Goal: Task Accomplishment & Management: Manage account settings

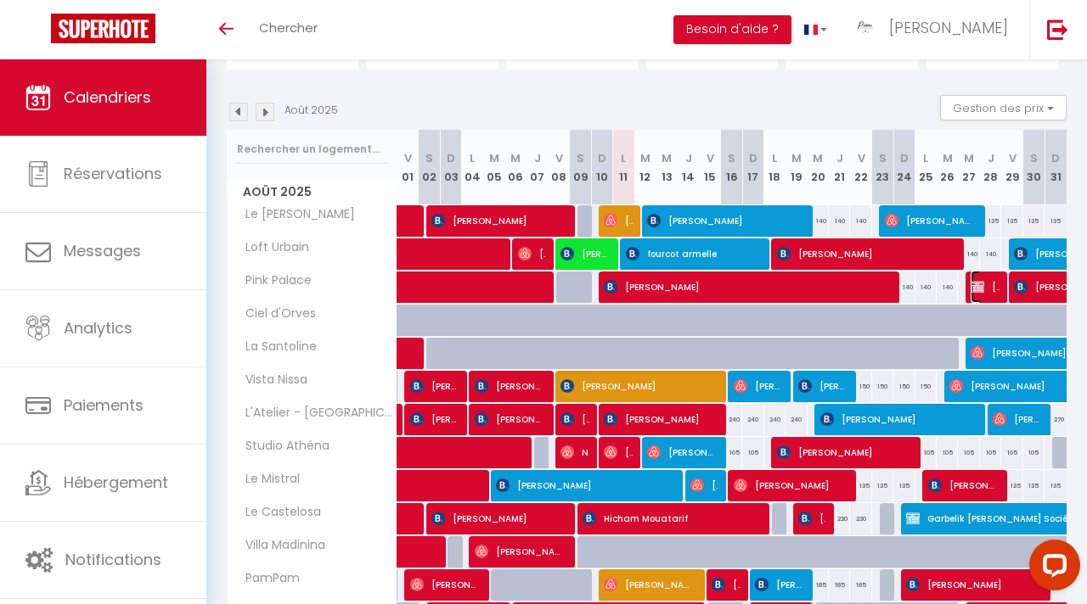
click at [984, 293] on span "[PERSON_NAME]" at bounding box center [984, 287] width 28 height 32
select select "KO"
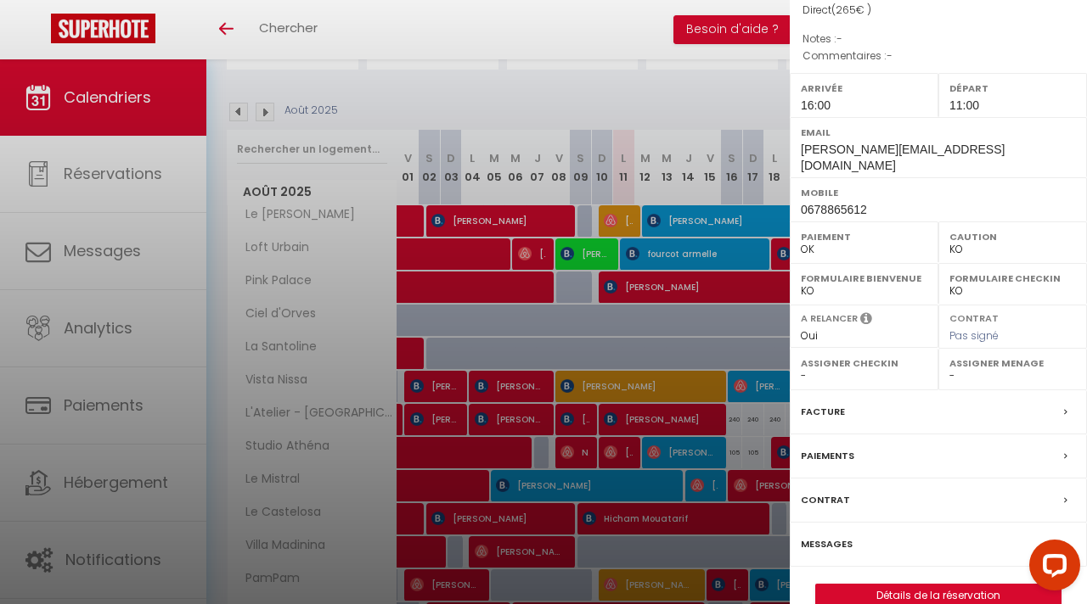
scroll to position [187, 0]
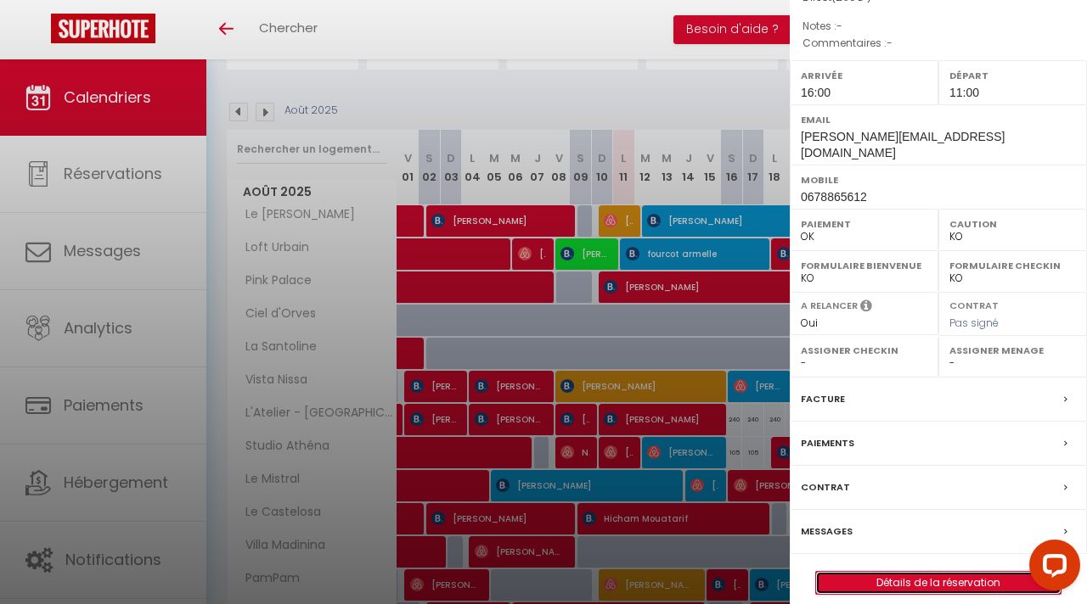
click at [863, 572] on link "Détails de la réservation" at bounding box center [938, 583] width 244 height 22
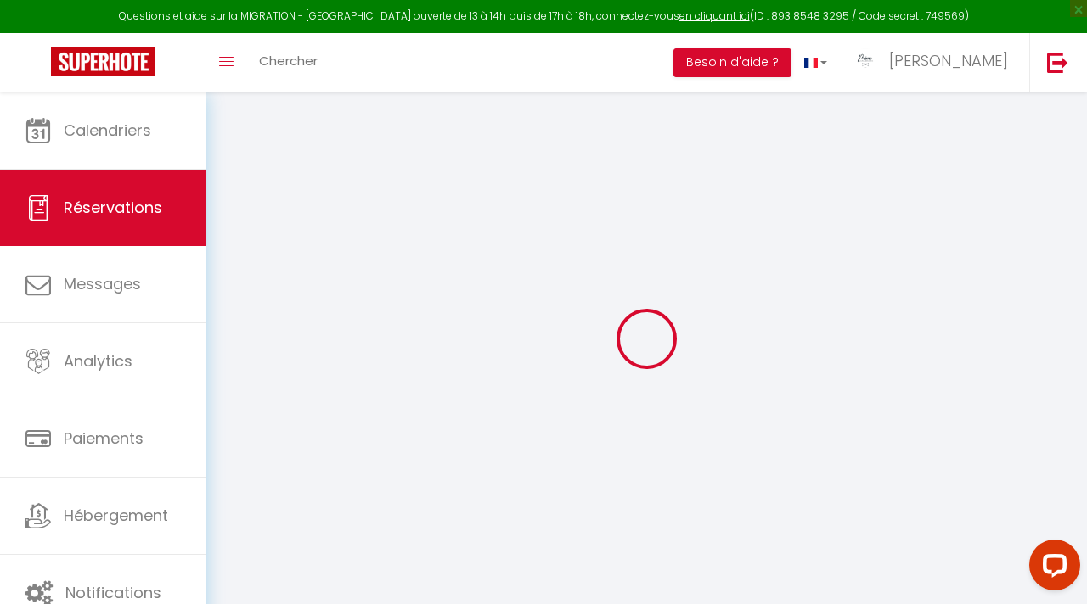
type input "0"
select select
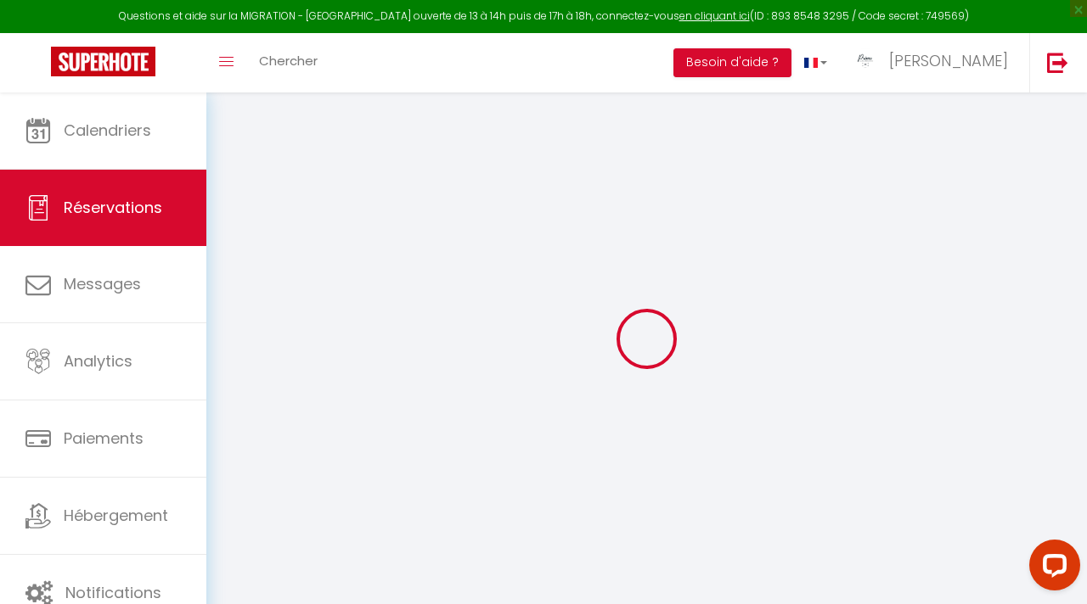
select select
select select "14"
checkbox input "false"
select select
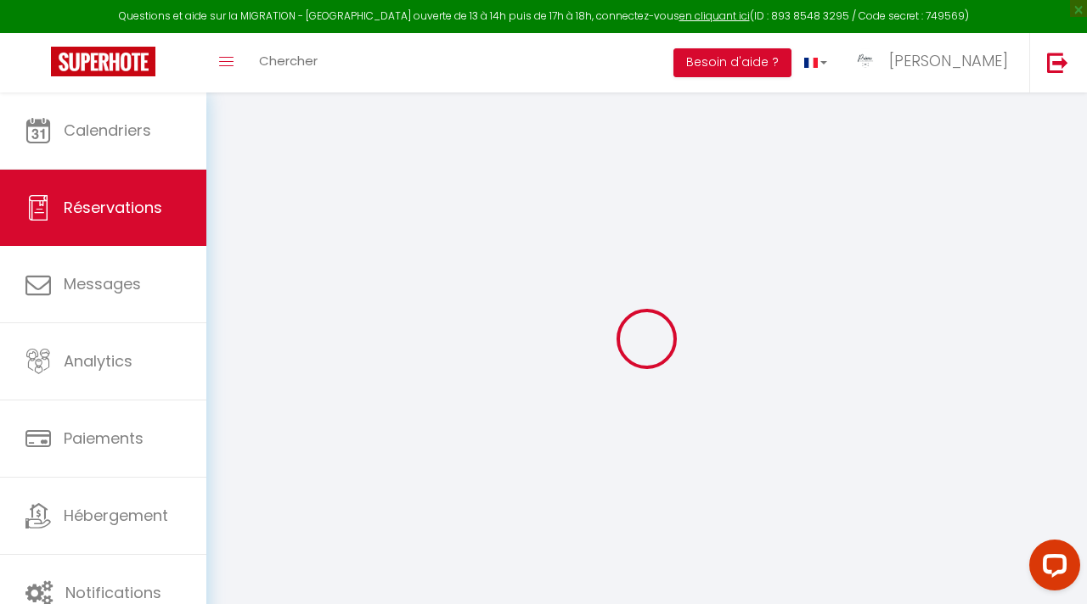
checkbox input "false"
select select
checkbox input "false"
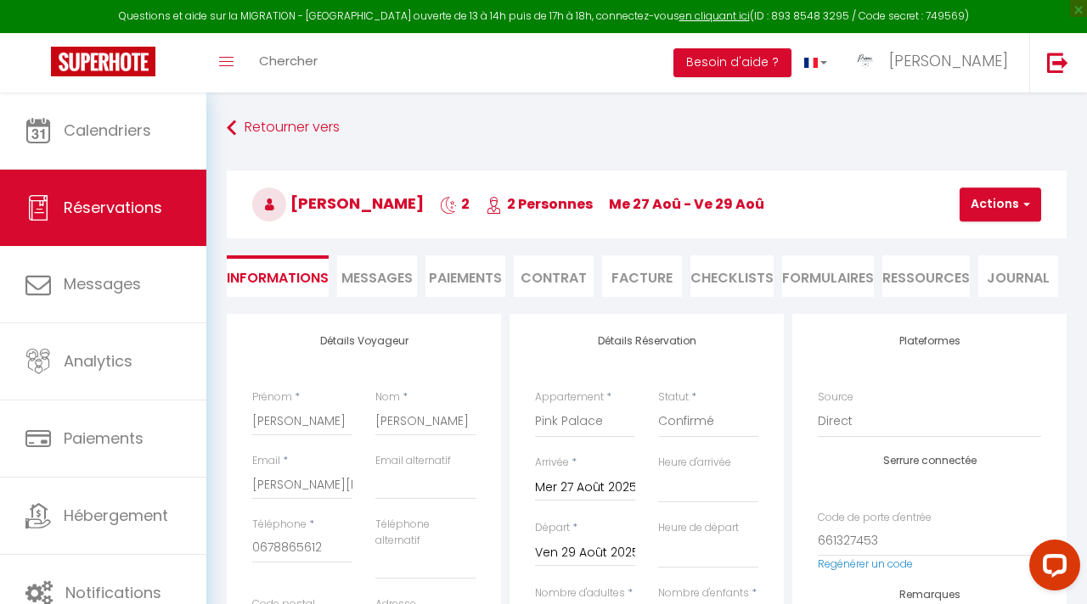
select select
checkbox input "false"
select select "16:00"
select select "11:00"
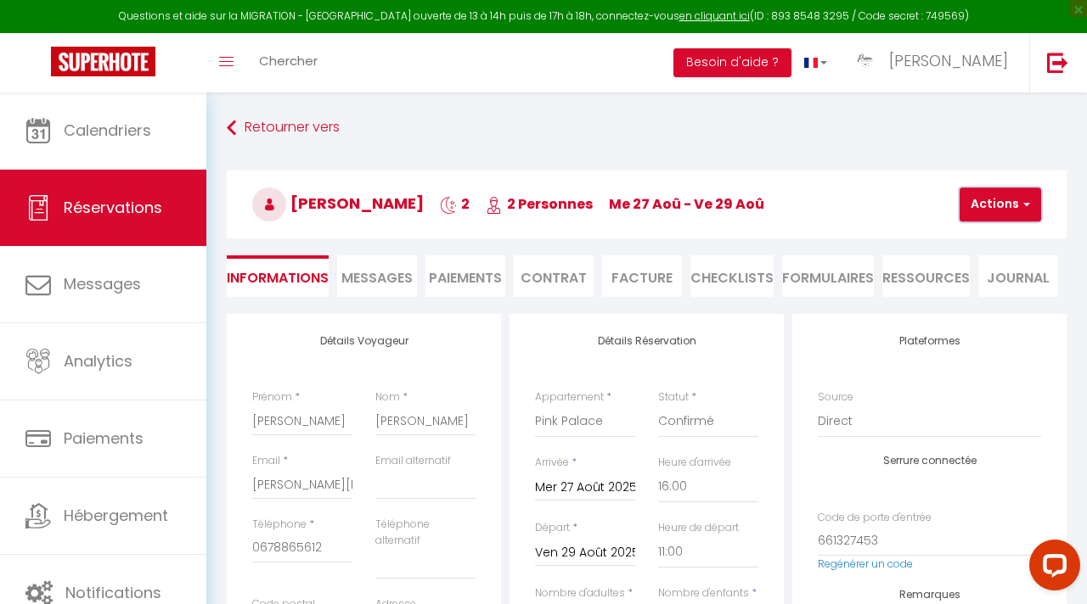
click at [992, 205] on button "Actions" at bounding box center [999, 205] width 81 height 34
click at [982, 291] on link "Supprimer" at bounding box center [1014, 286] width 134 height 22
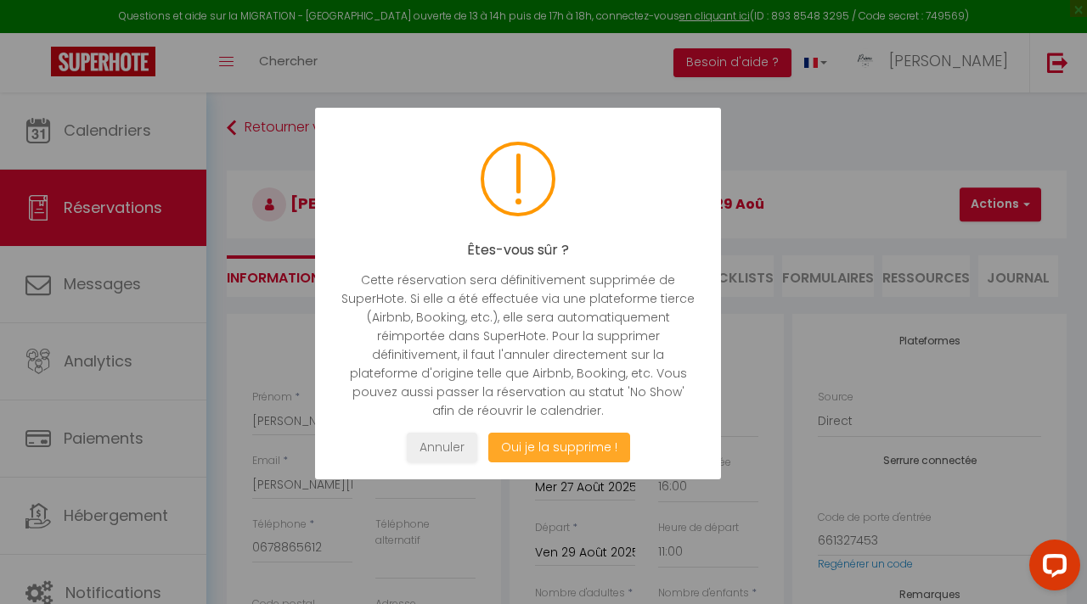
click at [554, 449] on button "Oui je la supprime !" at bounding box center [559, 448] width 142 height 30
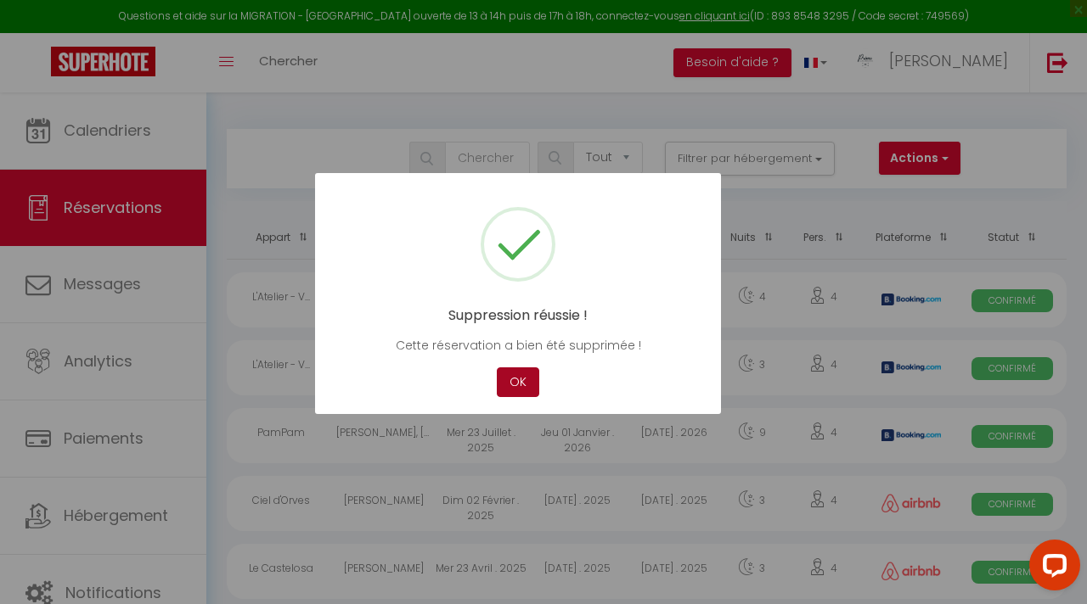
click at [521, 390] on button "OK" at bounding box center [518, 383] width 42 height 30
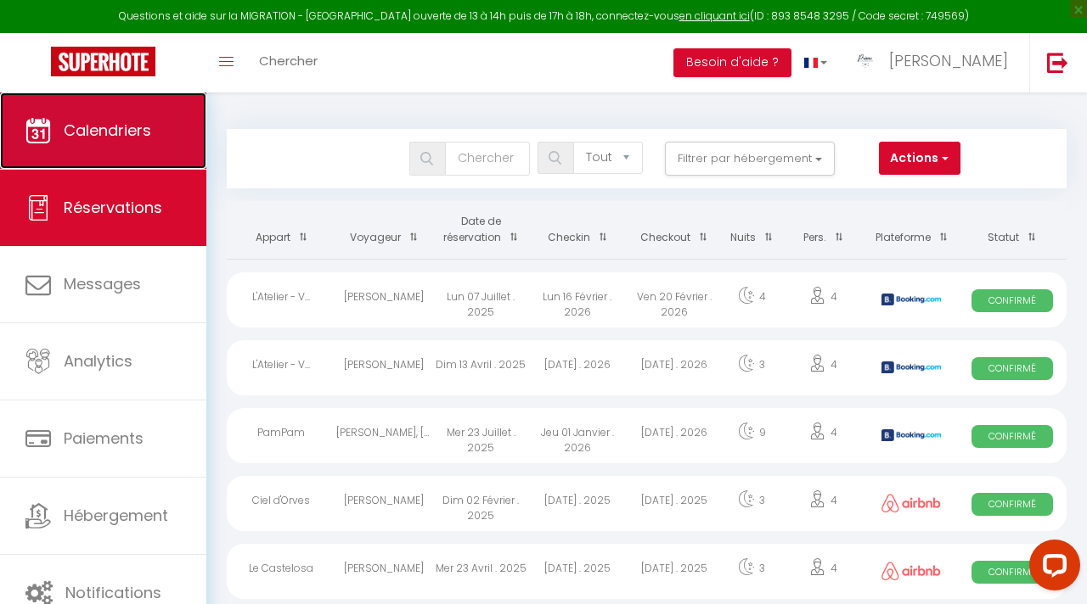
click at [137, 152] on link "Calendriers" at bounding box center [103, 131] width 206 height 76
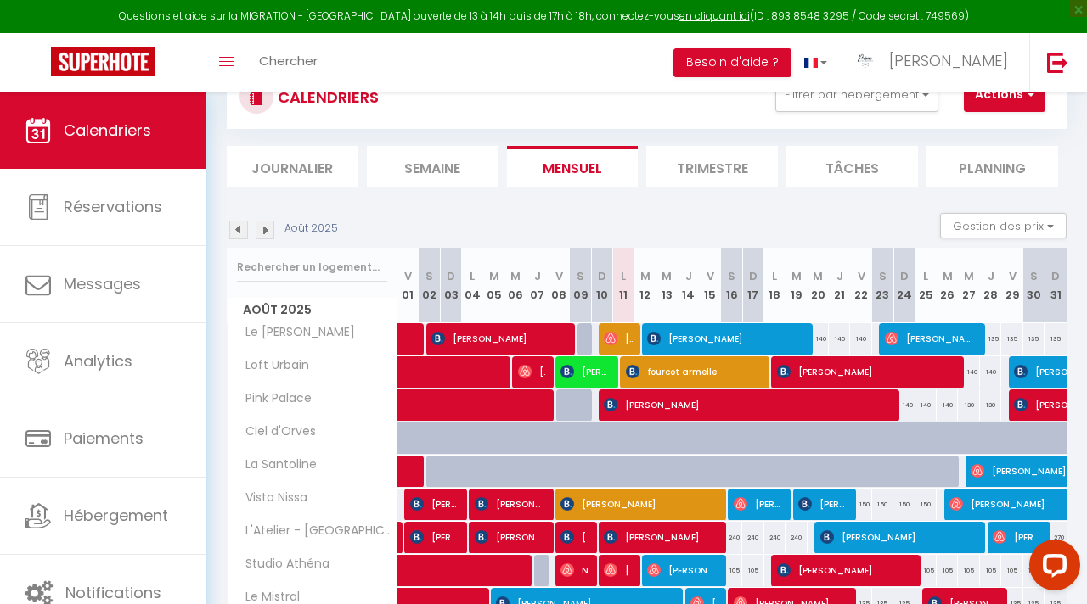
scroll to position [63, 0]
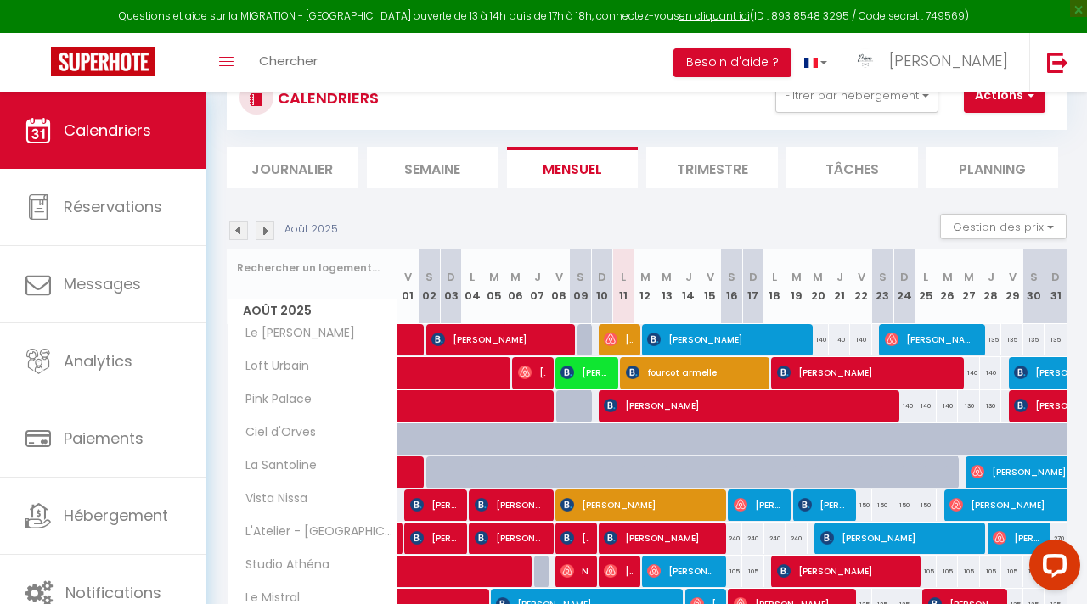
click at [989, 405] on div "130" at bounding box center [990, 405] width 21 height 31
type input "130"
type input "Jeu 28 Août 2025"
type input "Ven 29 Août 2025"
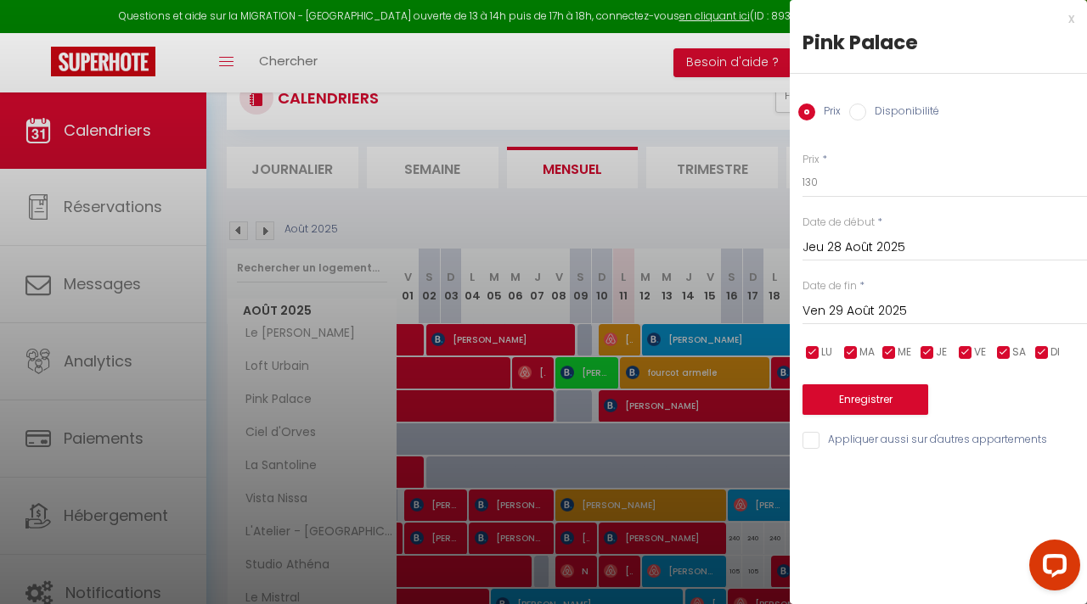
click at [875, 113] on label "Disponibilité" at bounding box center [902, 113] width 73 height 19
click at [866, 113] on input "Disponibilité" at bounding box center [857, 112] width 17 height 17
radio input "true"
radio input "false"
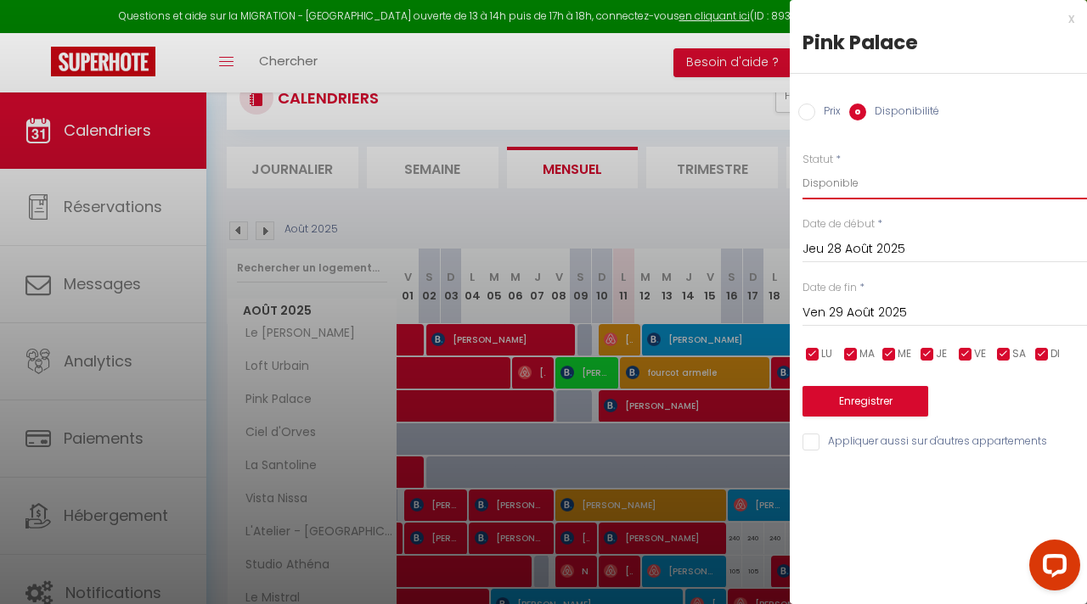
click at [850, 182] on select "Disponible Indisponible" at bounding box center [944, 183] width 284 height 32
select select "0"
click at [867, 394] on button "Enregistrer" at bounding box center [865, 401] width 126 height 31
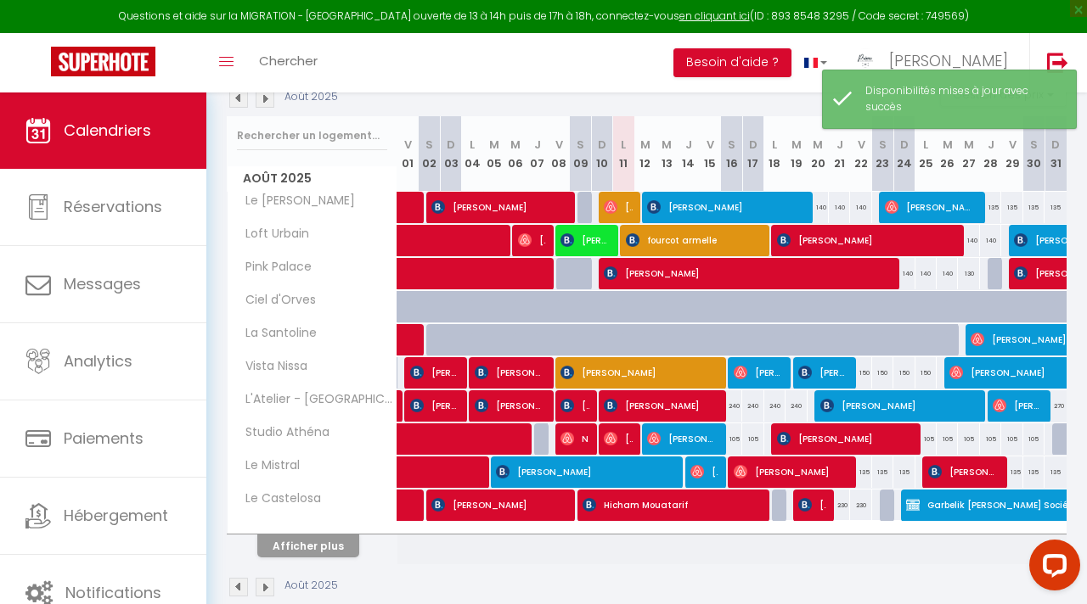
scroll to position [197, 0]
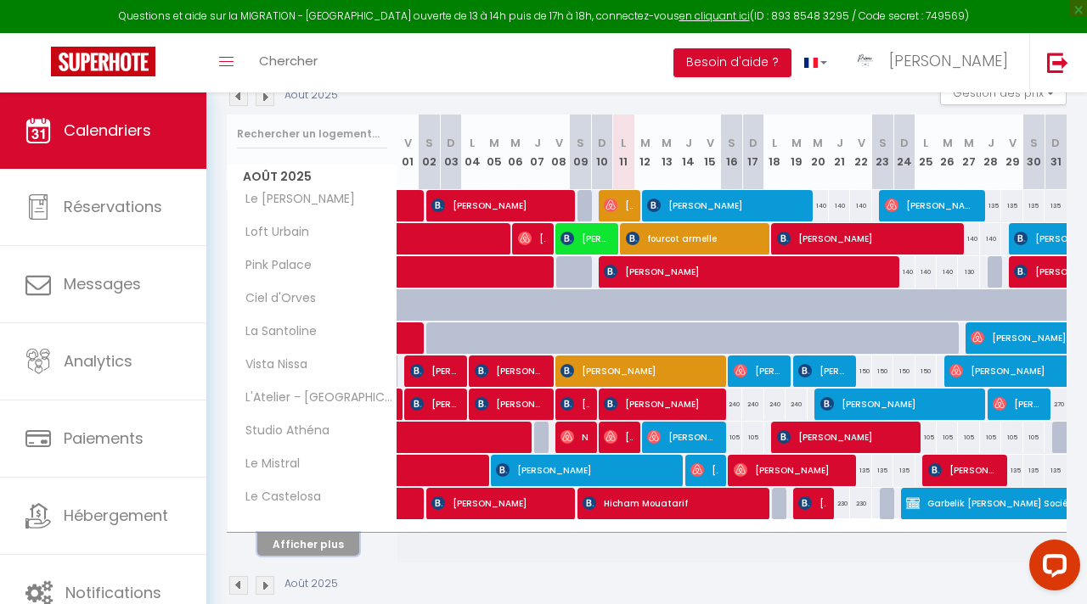
click at [338, 544] on button "Afficher plus" at bounding box center [308, 544] width 102 height 23
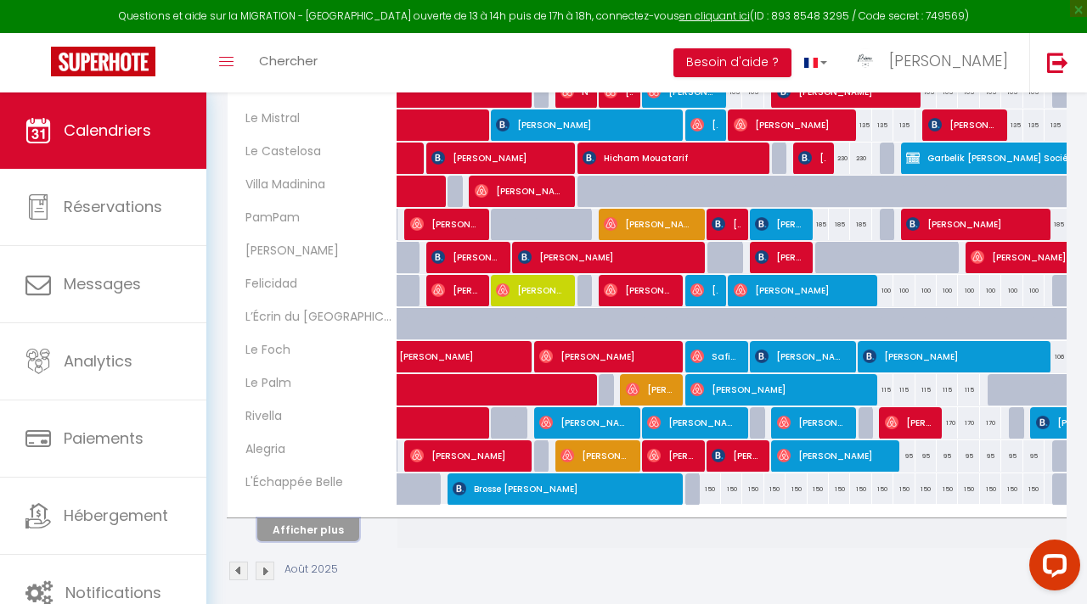
scroll to position [533, 0]
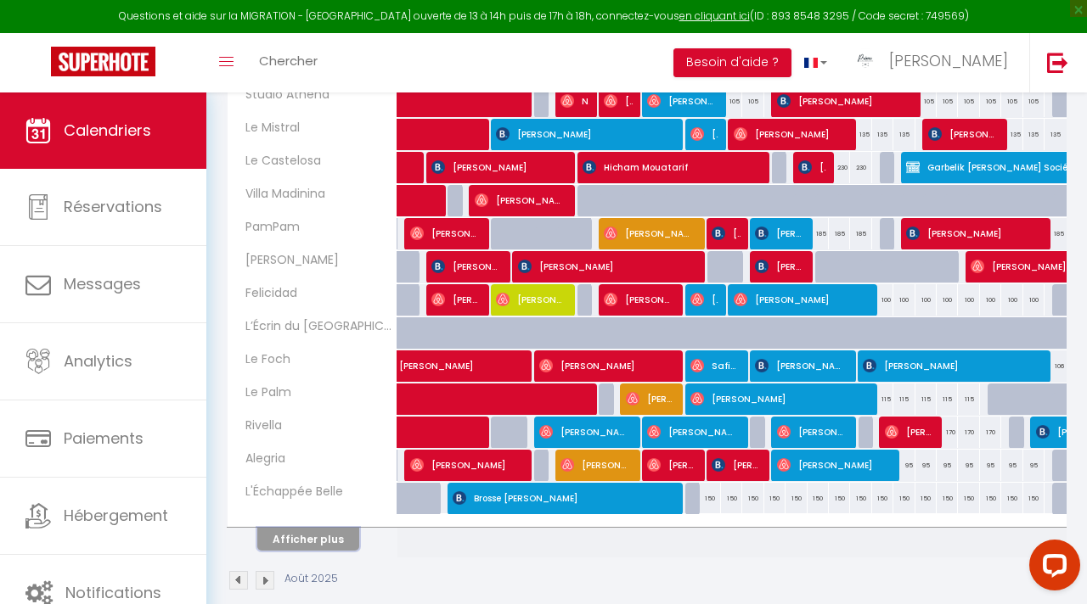
click at [318, 544] on button "Afficher plus" at bounding box center [308, 539] width 102 height 23
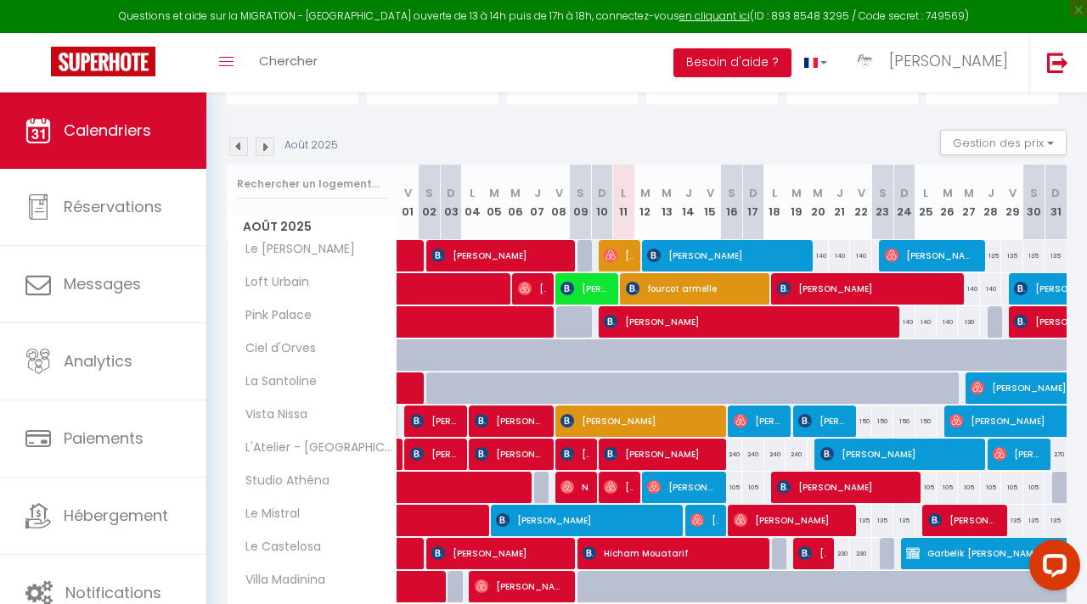
scroll to position [146, 0]
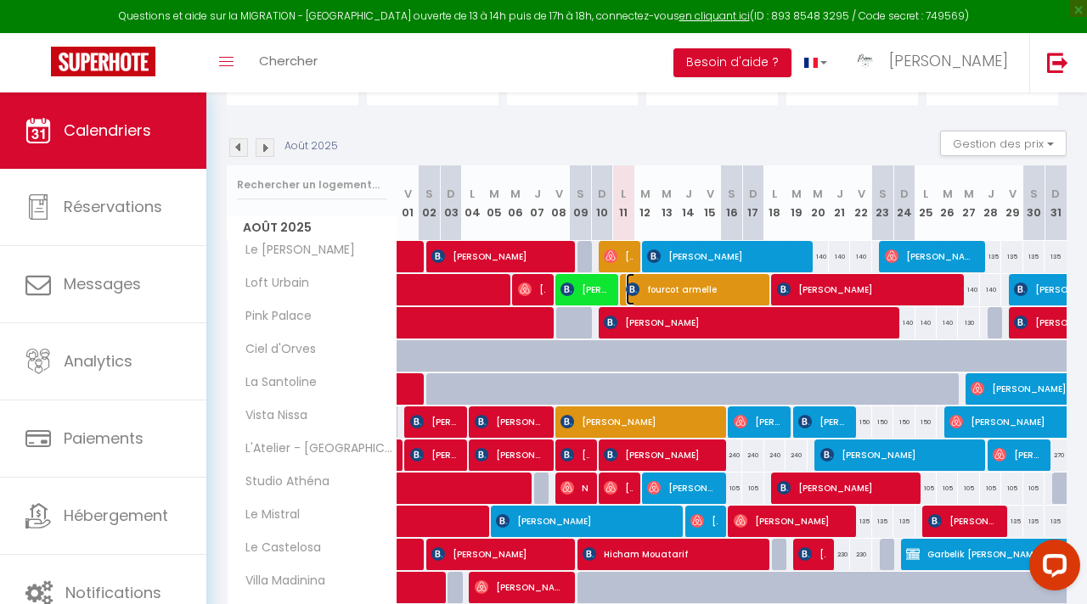
click at [679, 291] on span "fourcot armelle" at bounding box center [693, 289] width 134 height 32
select select "OK"
select select "1"
select select "0"
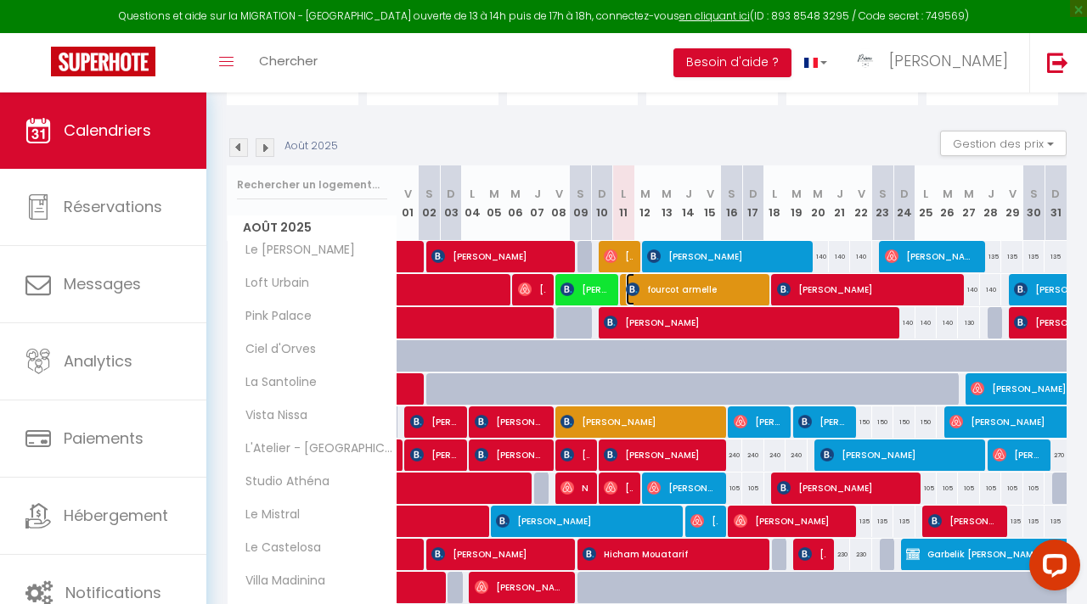
select select "1"
select select
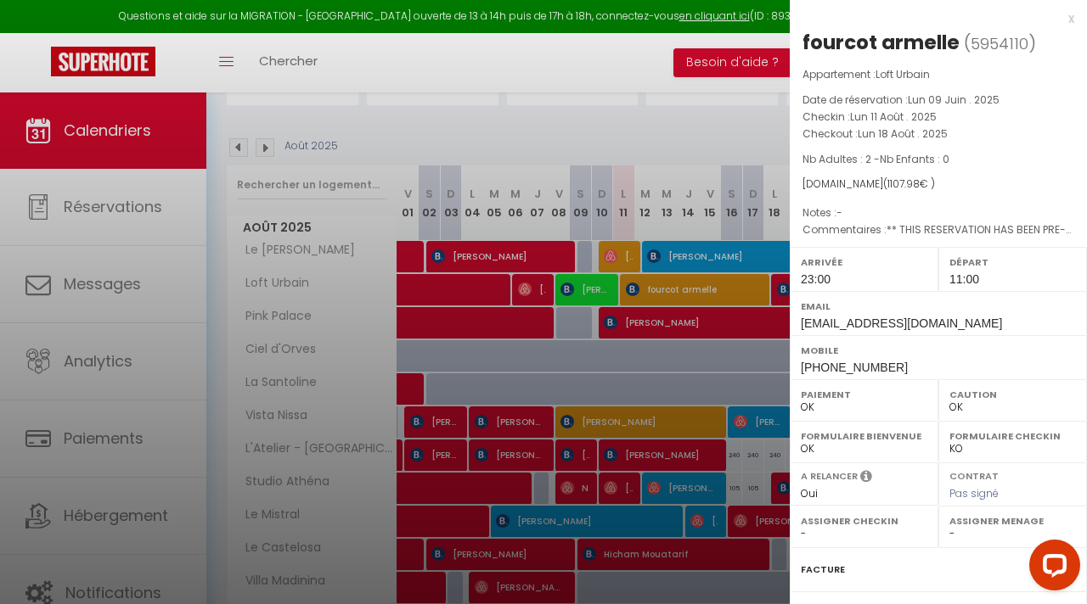
click at [1071, 20] on div "x" at bounding box center [931, 18] width 284 height 20
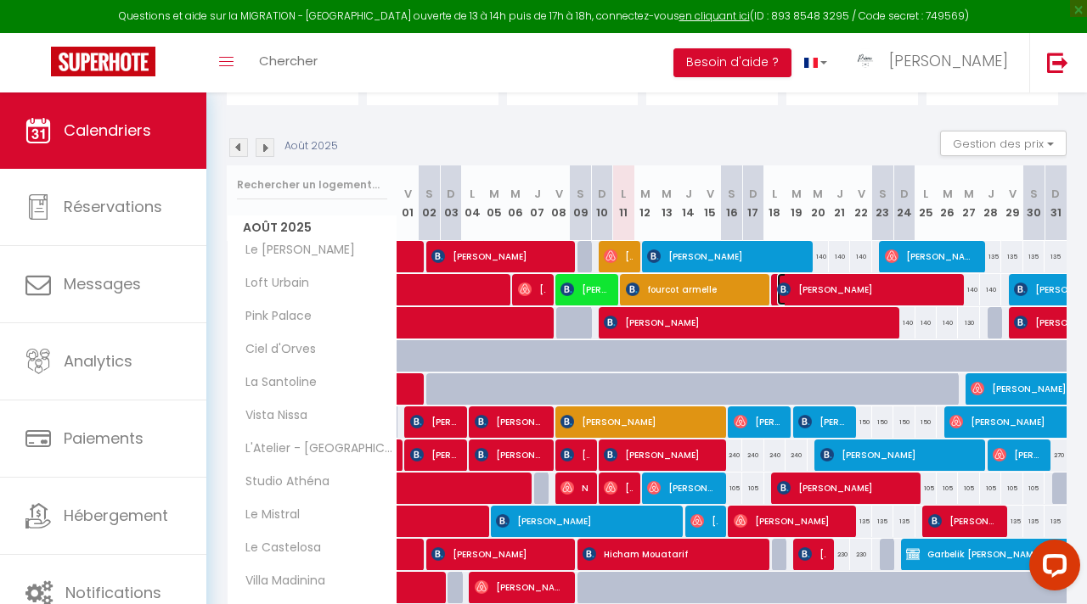
click at [808, 294] on span "[PERSON_NAME]" at bounding box center [865, 289] width 177 height 32
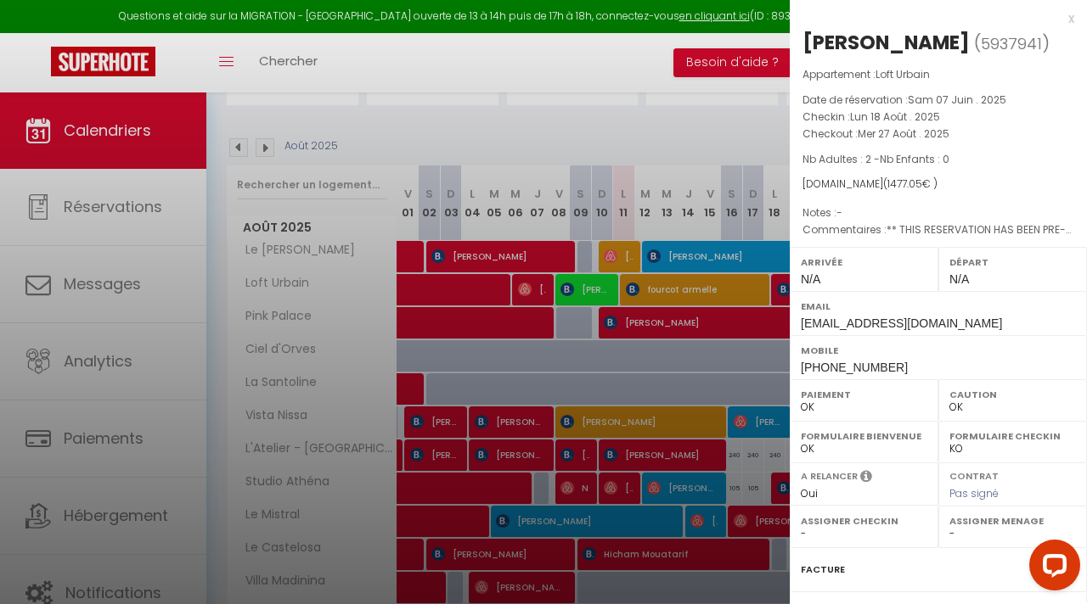
click at [723, 136] on div at bounding box center [543, 302] width 1087 height 604
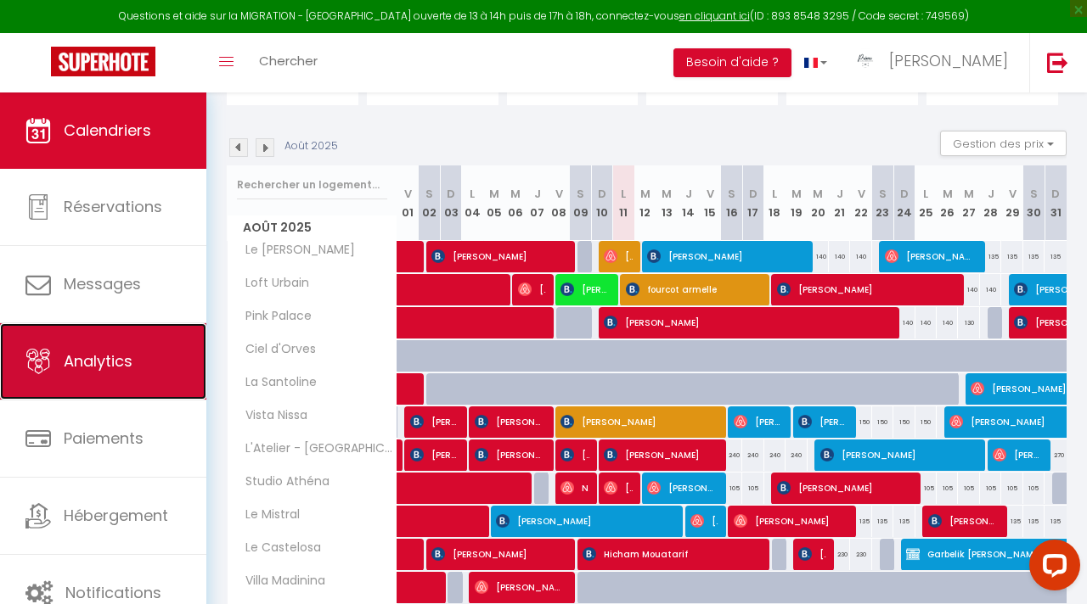
click at [117, 377] on link "Analytics" at bounding box center [103, 361] width 206 height 76
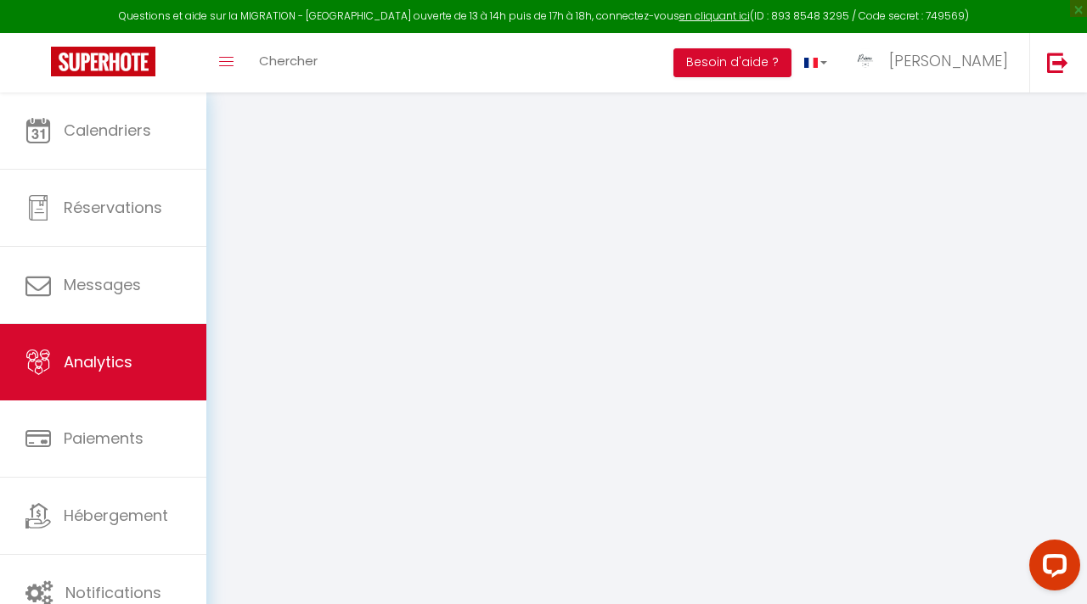
select select "2025"
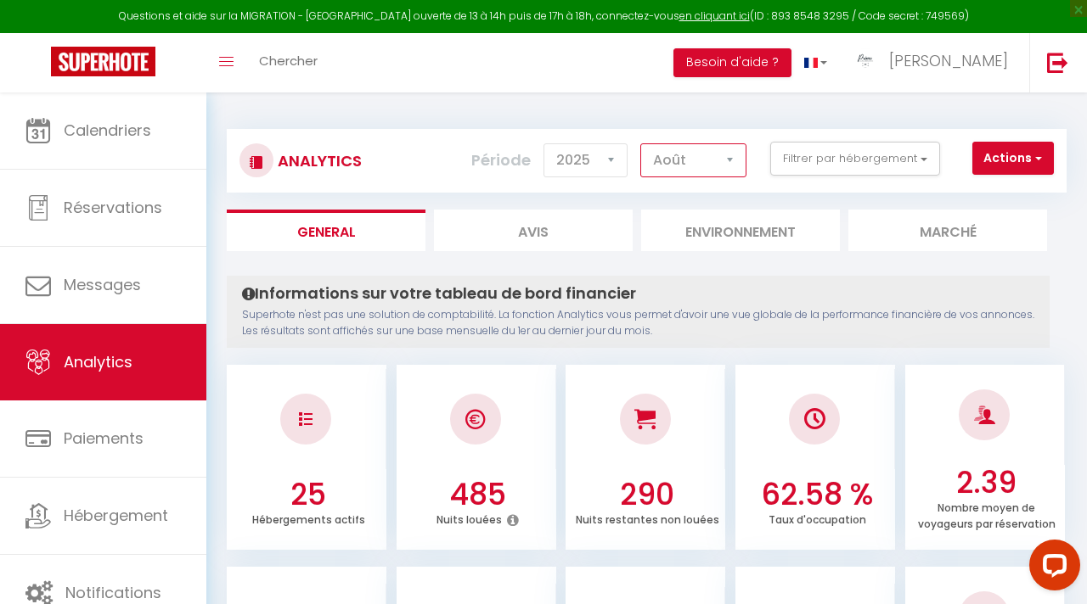
click at [726, 166] on select "[PERSON_NAME] Mars Avril Mai Juin Juillet Août Septembre Octobre Novembre Décem…" at bounding box center [693, 160] width 106 height 34
select select "1"
checkbox input "false"
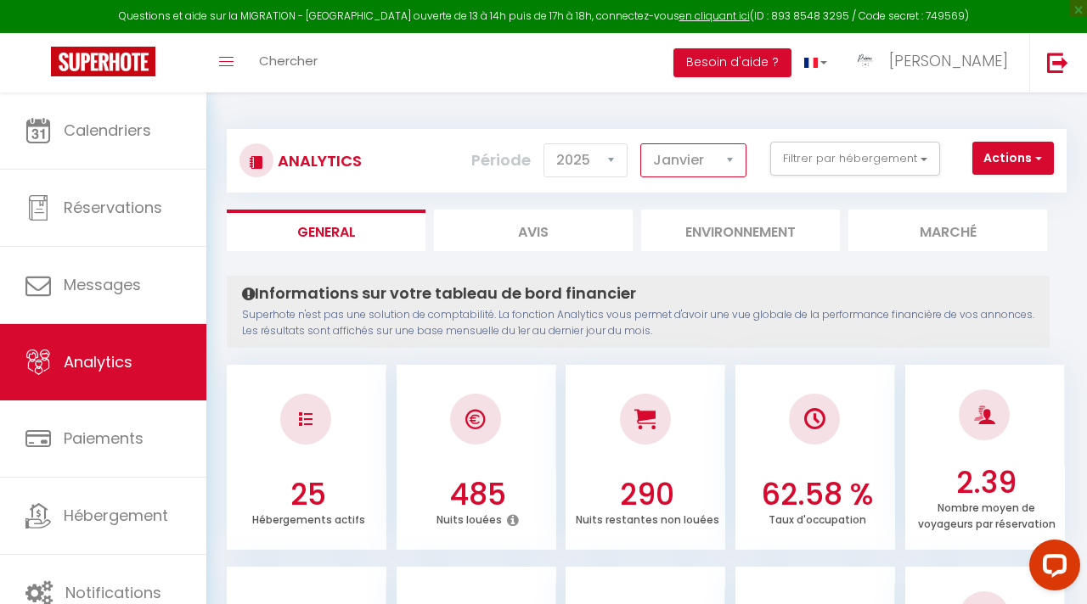
checkbox Roseaux "false"
checkbox Pierre "false"
checkbox input "false"
checkbox Nice "false"
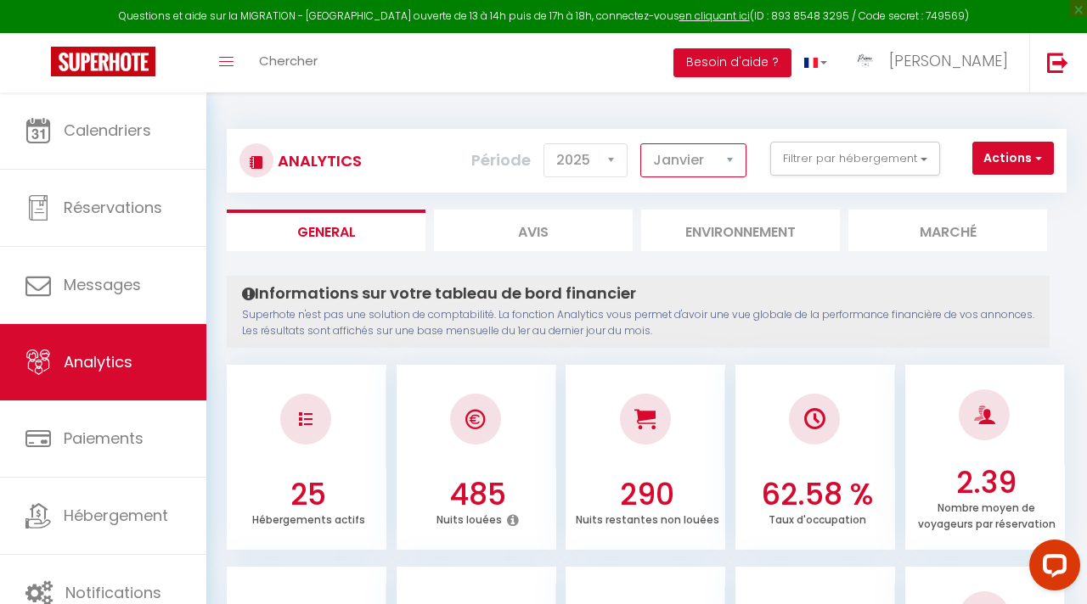
checkbox Castelosa "false"
checkbox input "false"
checkbox Nice "false"
checkbox input "false"
checkbox Palm "false"
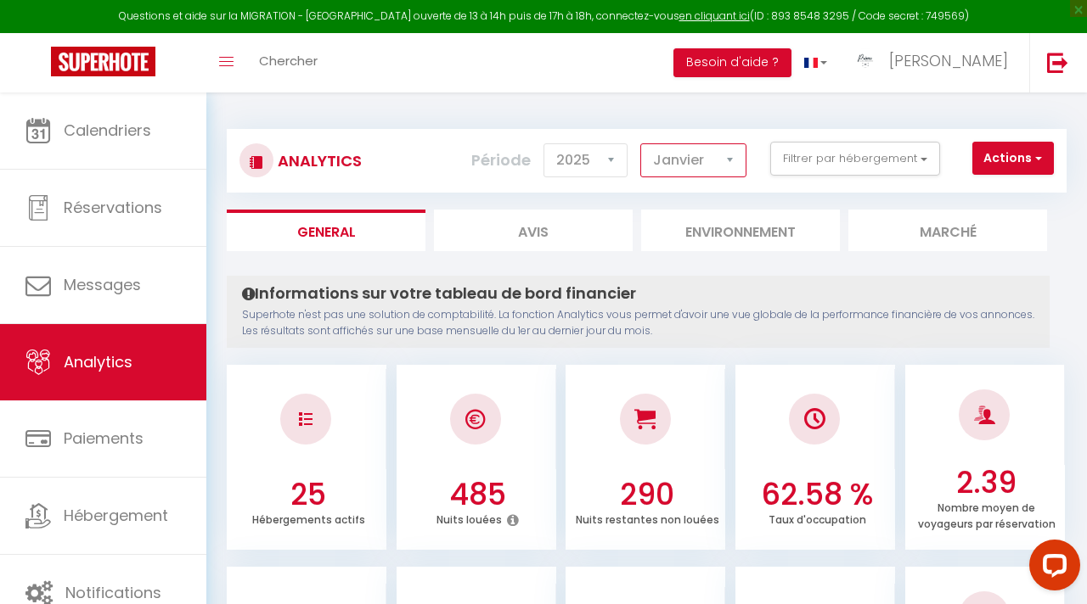
checkbox Urbain "false"
checkbox V "false"
checkbox input "false"
checkbox Madinina "false"
checkbox Palace "false"
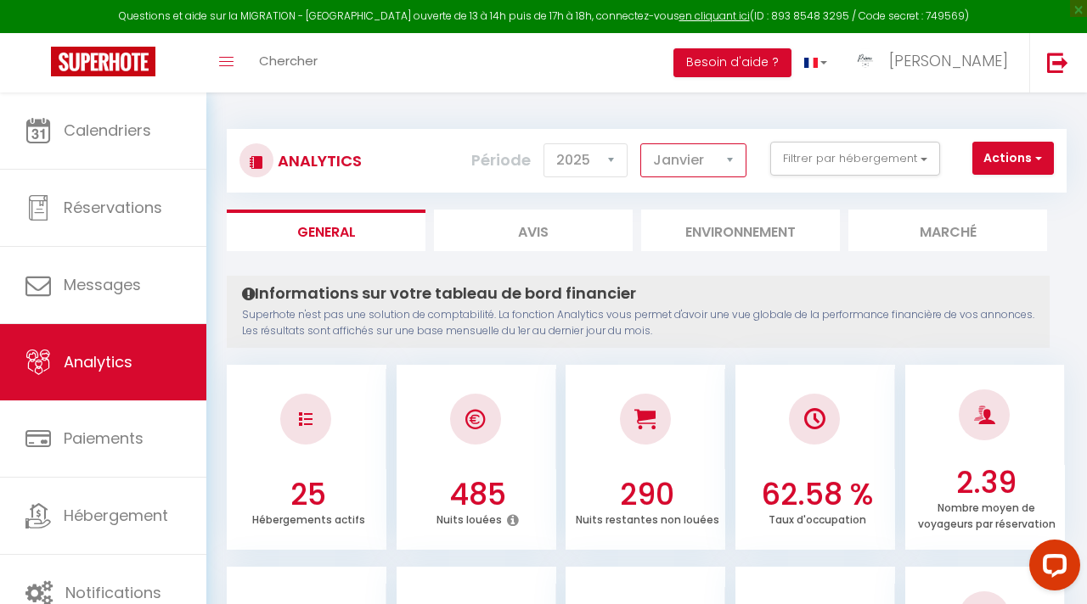
checkbox Ouest "false"
checkbox input "false"
checkbox Athéna "false"
checkbox Belle "false"
checkbox Nord "false"
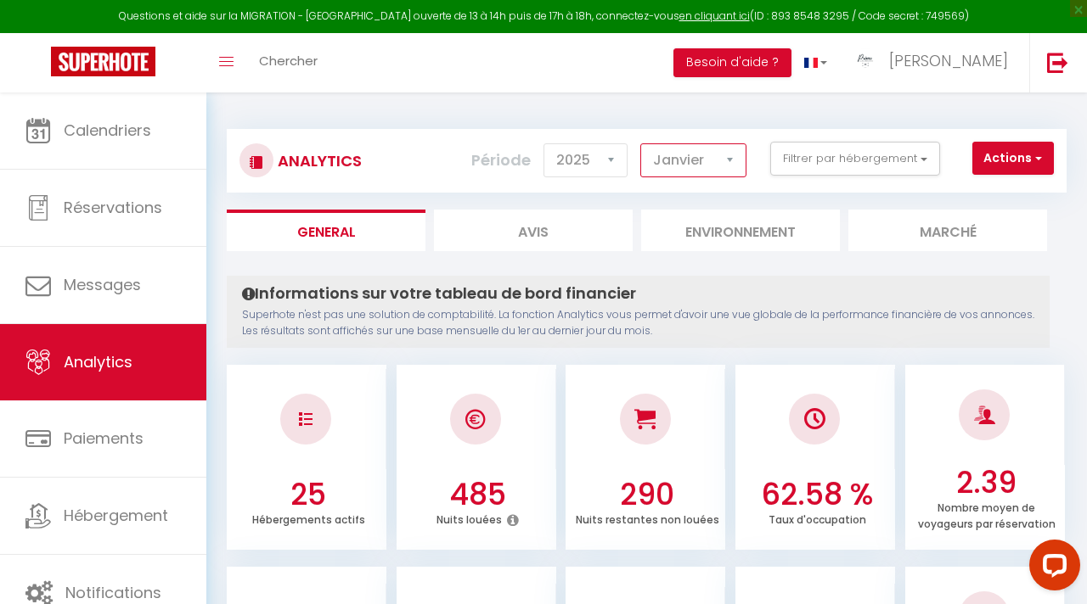
checkbox input "false"
checkbox Mistral "false"
checkbox Centre "false"
checkbox Foch "false"
checkbox d\'Orves "false"
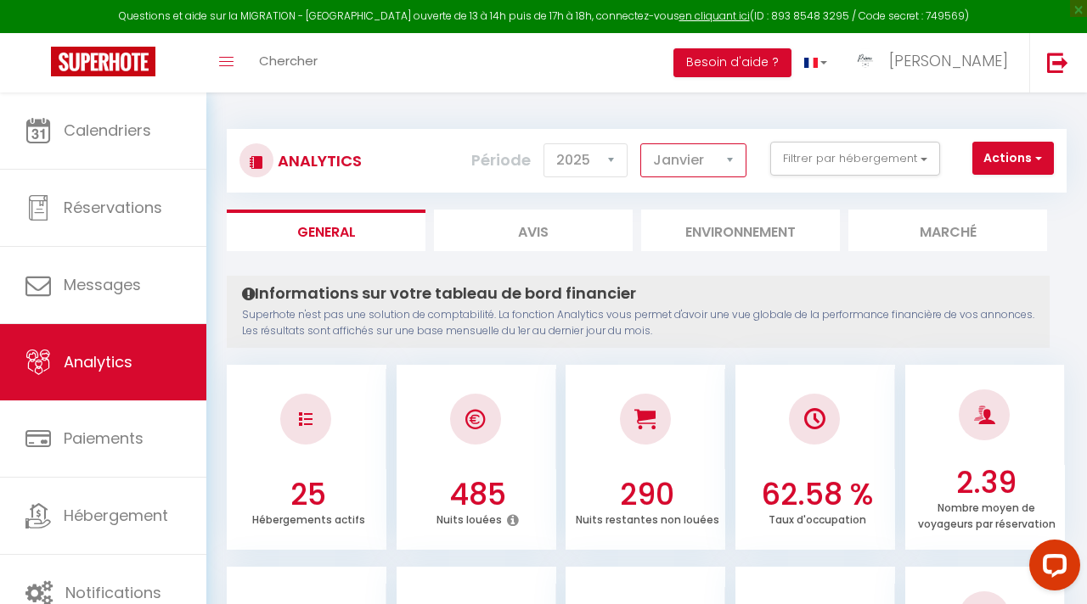
checkbox input "false"
checkbox d\'Or "false"
checkbox Santoline "false"
checkbox Sources "false"
checkbox Nissa "false"
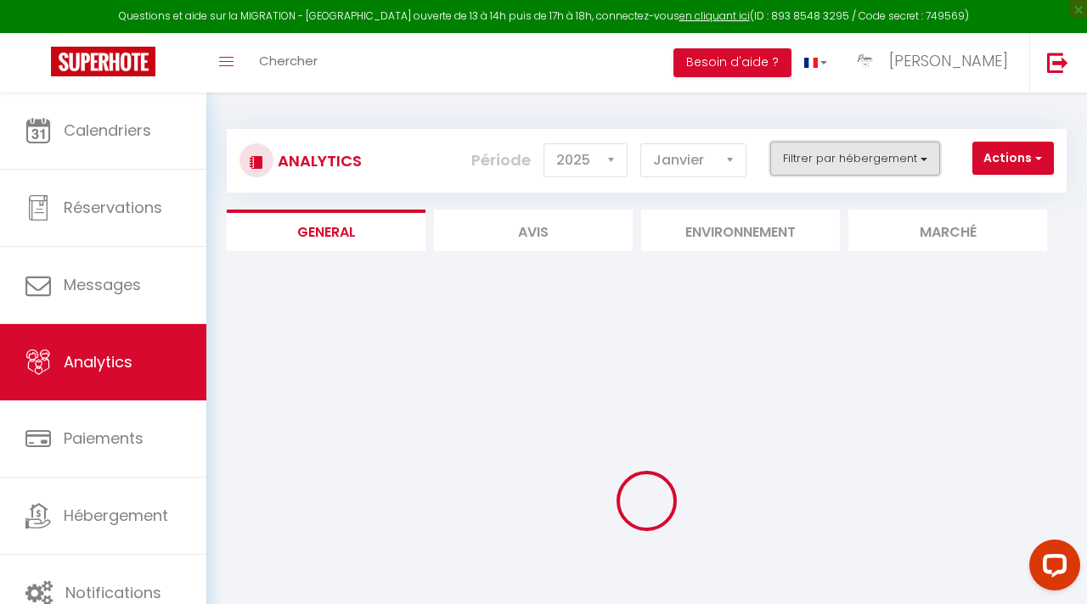
click at [868, 153] on button "Filtrer par hébergement" at bounding box center [855, 159] width 170 height 34
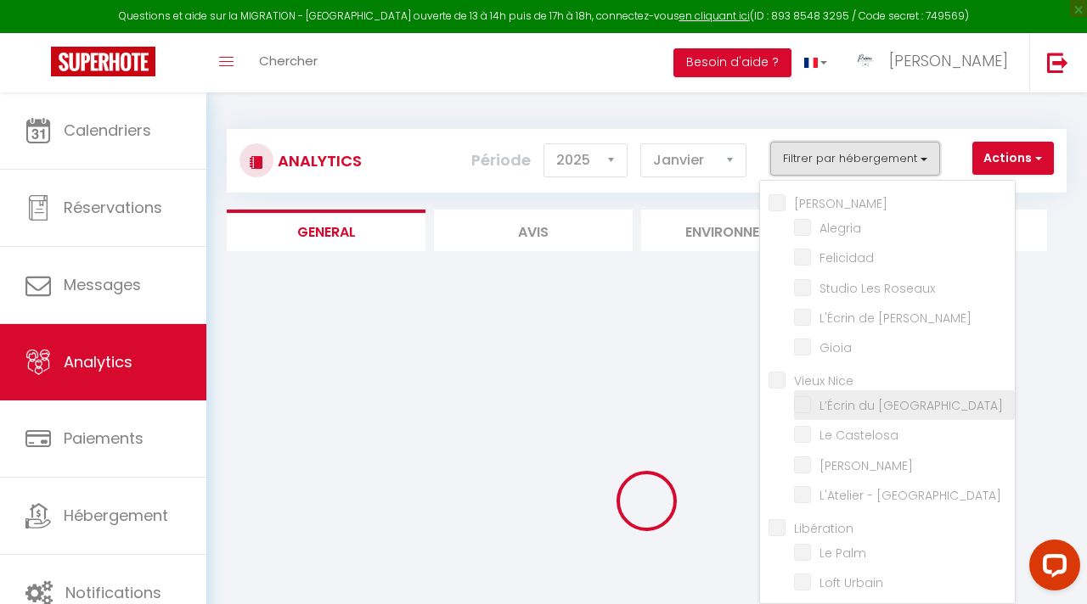
checkbox input "false"
checkbox Roseaux "false"
checkbox Pierre "false"
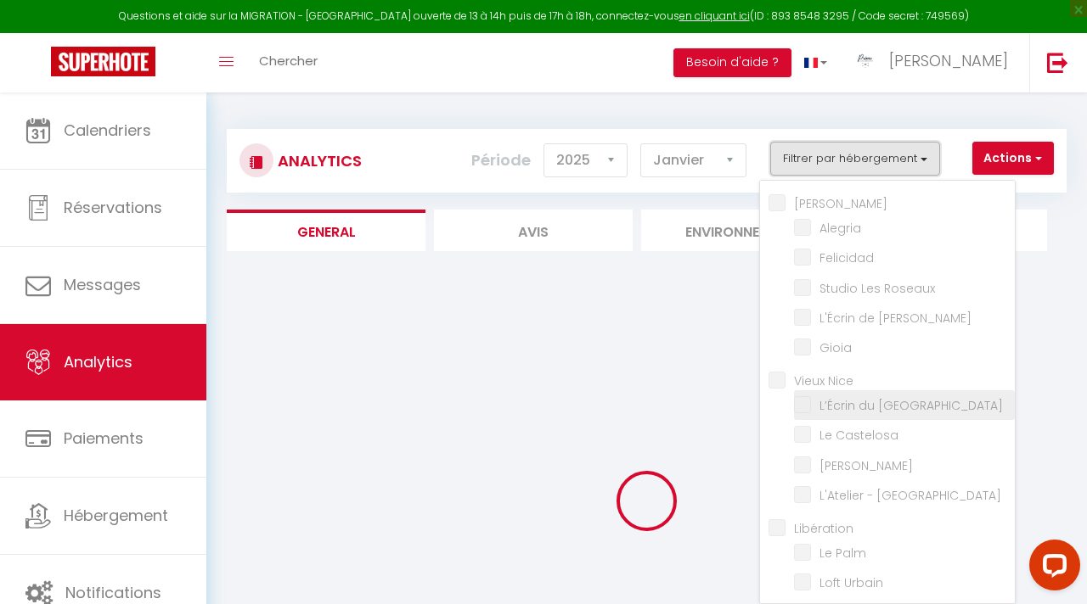
checkbox input "false"
checkbox Nice "false"
checkbox Castelosa "false"
checkbox input "false"
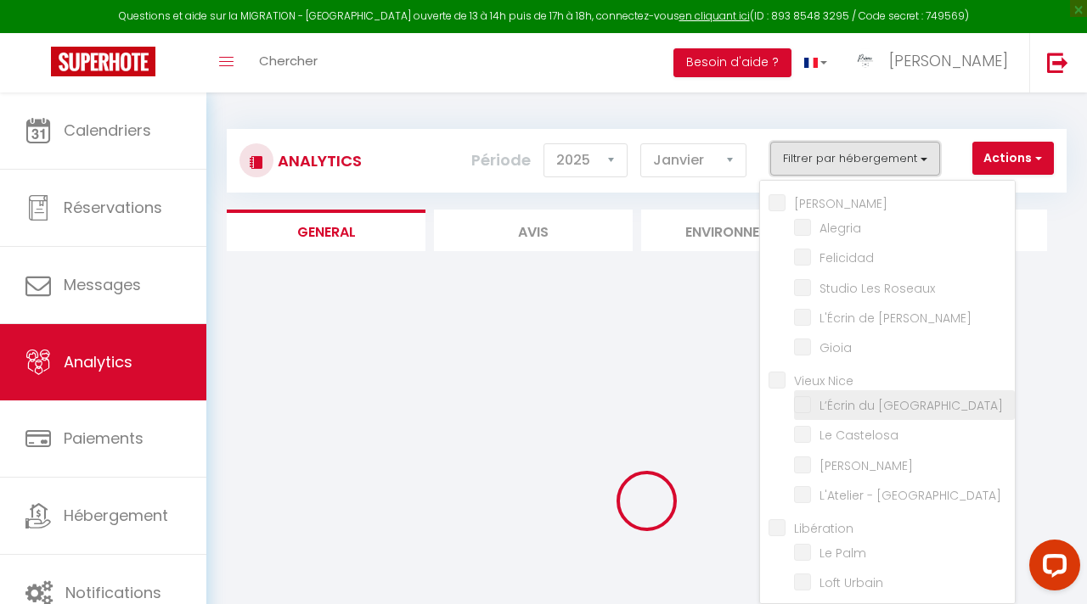
checkbox Nice "false"
checkbox input "false"
checkbox Palm "false"
checkbox Urbain "false"
checkbox V "false"
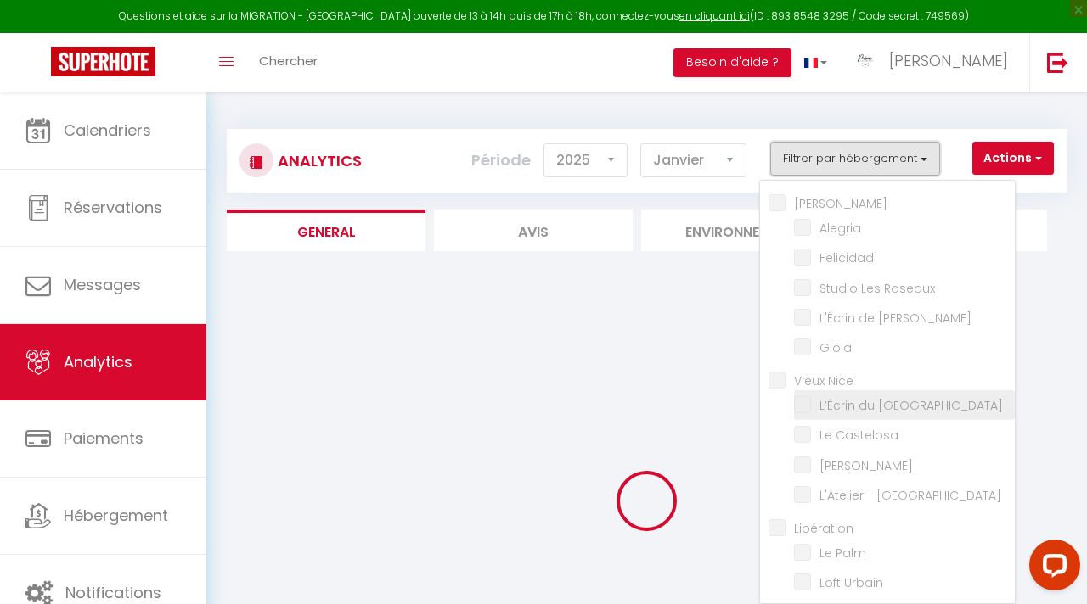
checkbox input "false"
checkbox Madinina "false"
checkbox Palace "false"
checkbox Ouest "false"
checkbox input "false"
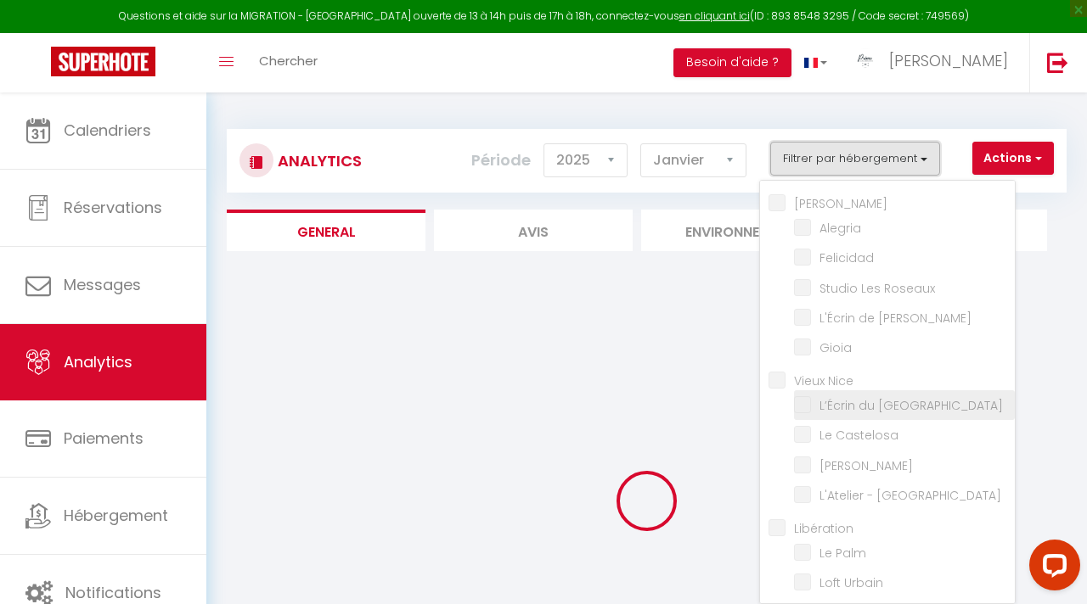
checkbox Athéna "false"
checkbox Belle "false"
checkbox Nord "false"
checkbox input "false"
checkbox Mistral "false"
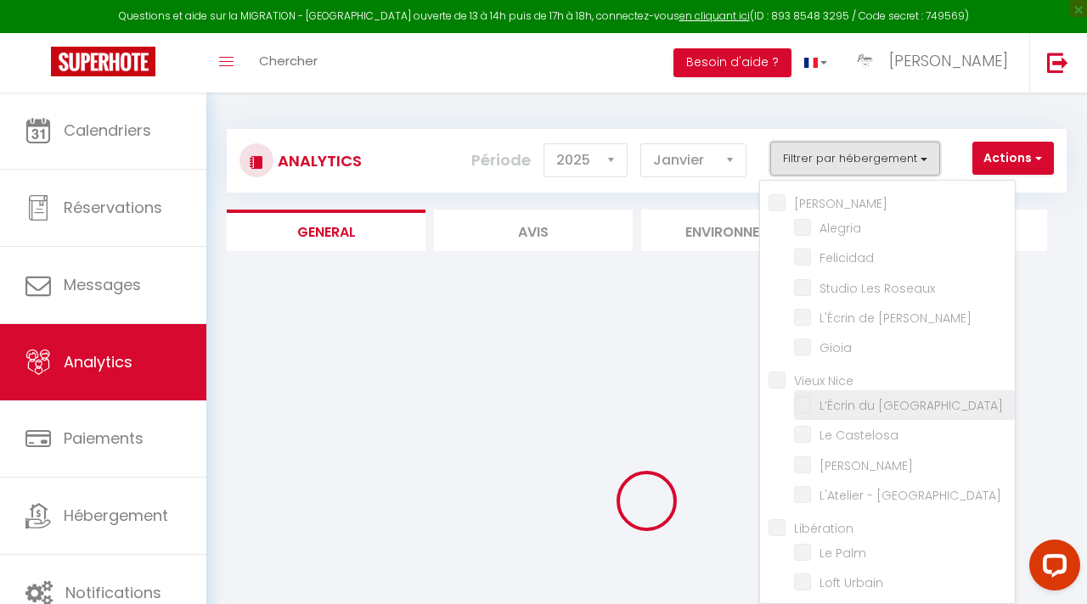
checkbox Centre "false"
checkbox Foch "false"
checkbox d\'Orves "false"
checkbox input "false"
checkbox d\'Or "false"
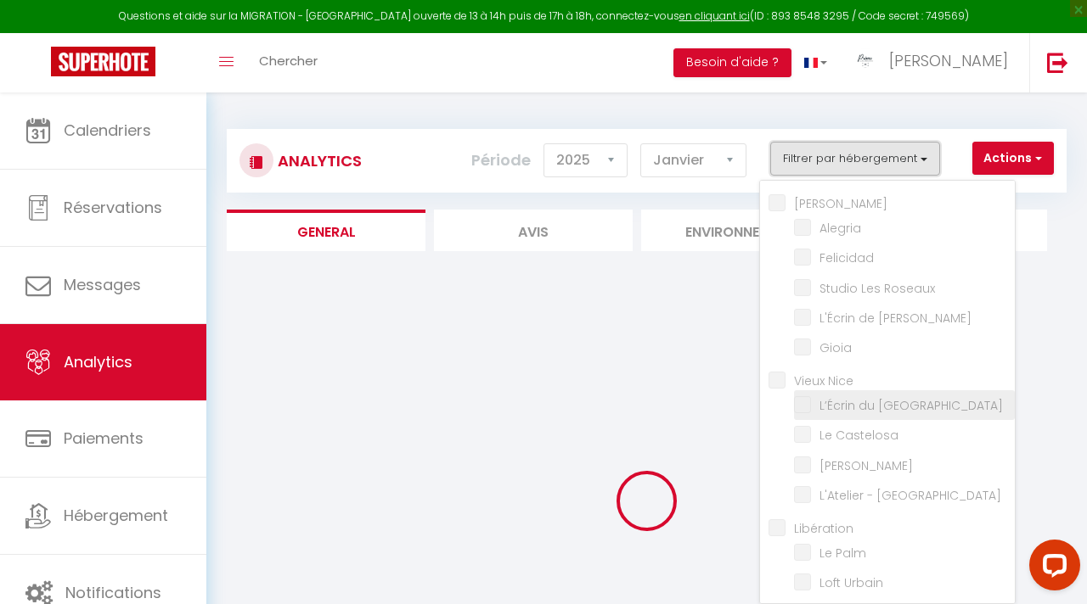
checkbox Santoline "false"
checkbox Sources "false"
checkbox Nissa "false"
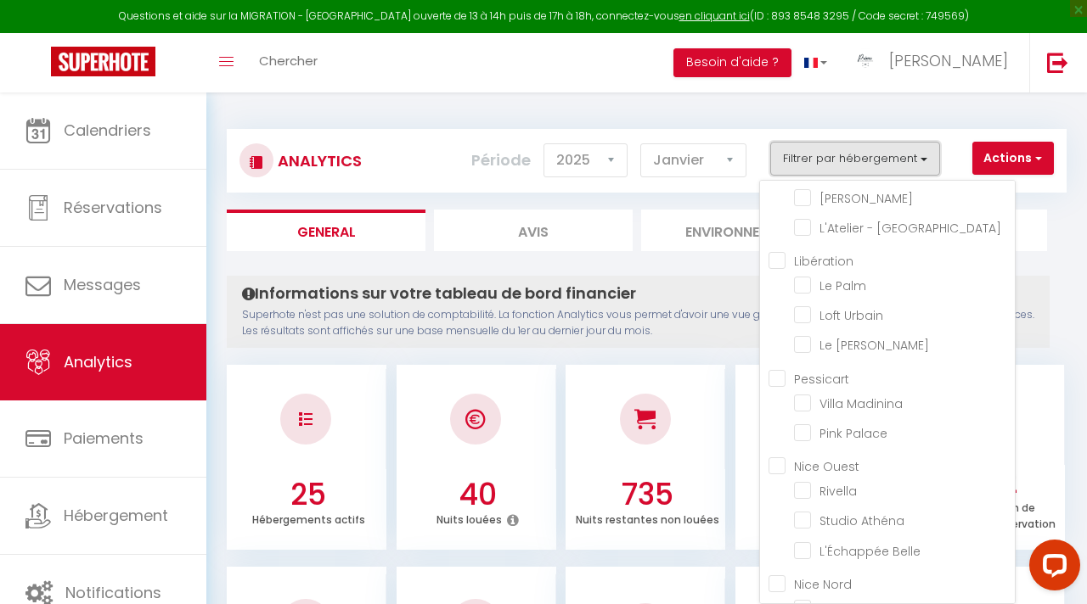
scroll to position [266, 0]
click at [853, 314] on Urbain "checkbox" at bounding box center [904, 315] width 221 height 17
checkbox Urbain "true"
checkbox input "false"
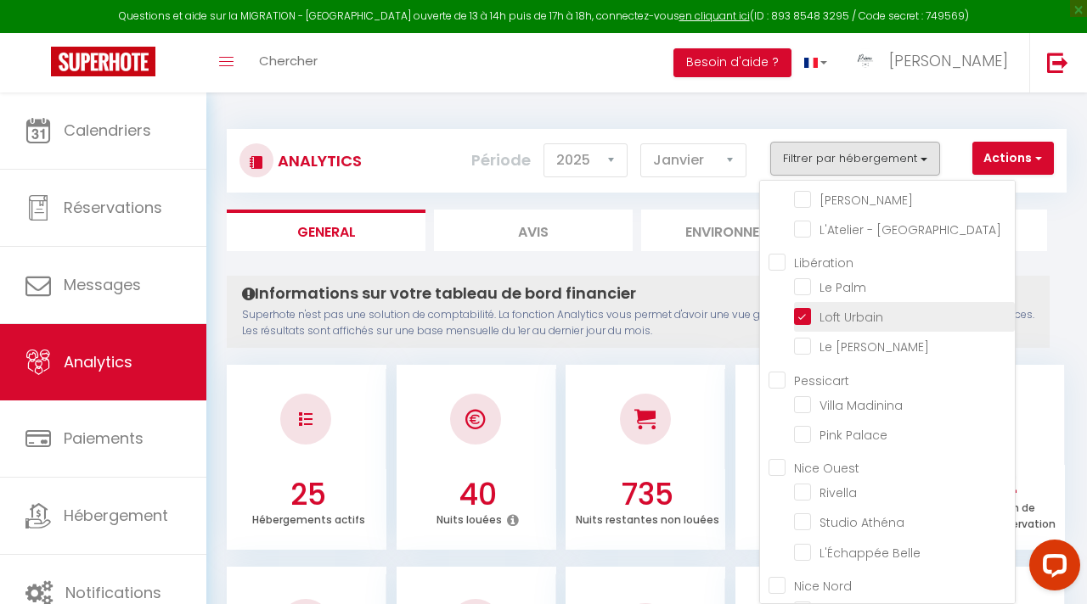
checkbox Roseaux "false"
checkbox Pierre "false"
checkbox input "false"
checkbox Nice "false"
checkbox Castelosa "false"
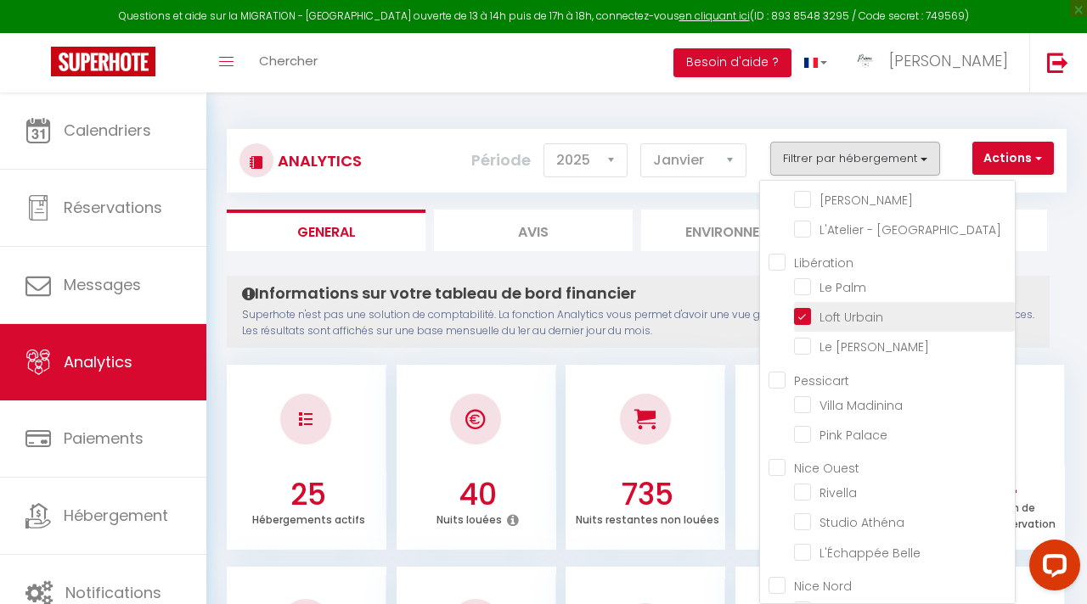
checkbox input "false"
checkbox Nice "false"
checkbox Palm "false"
checkbox V "false"
checkbox Madinina "false"
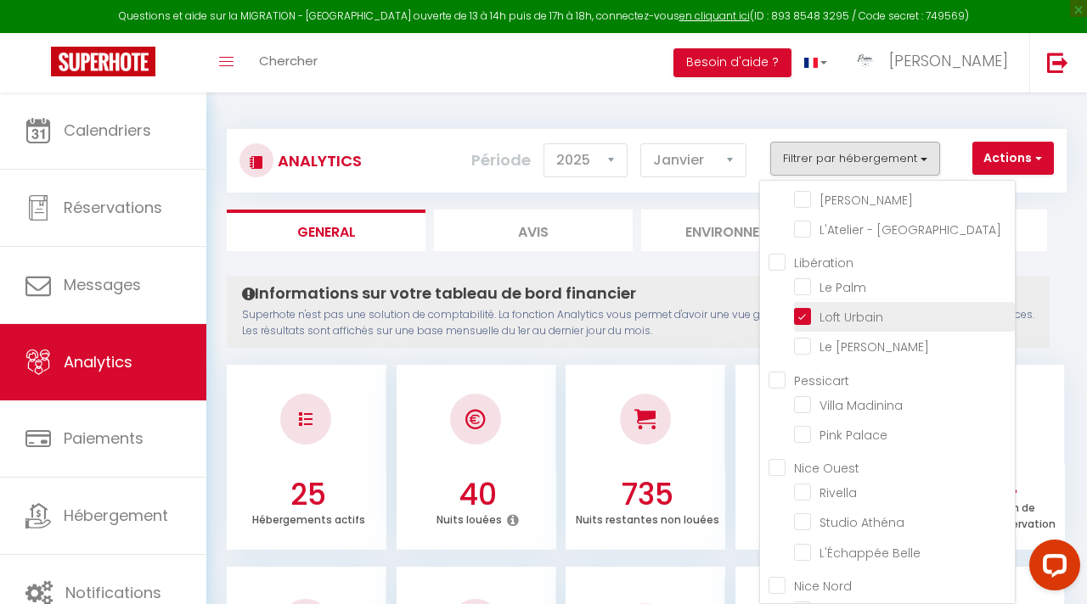
checkbox Palace "false"
checkbox input "false"
checkbox Athéna "false"
checkbox Belle "false"
checkbox input "false"
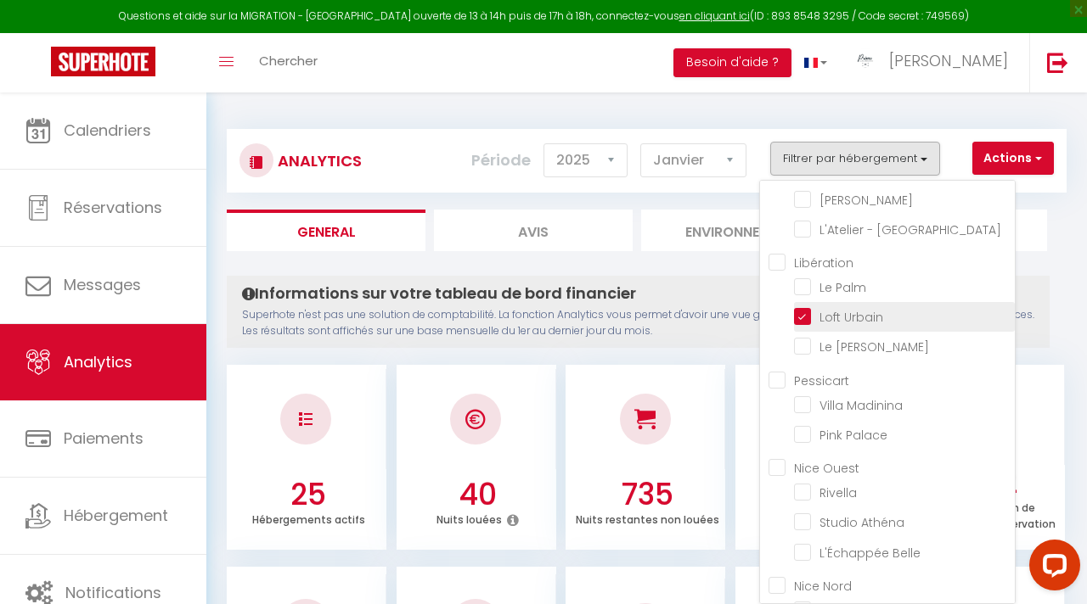
checkbox Mistral "false"
checkbox Foch "false"
checkbox d\'Orves "false"
checkbox d\'Or "false"
checkbox Santoline "false"
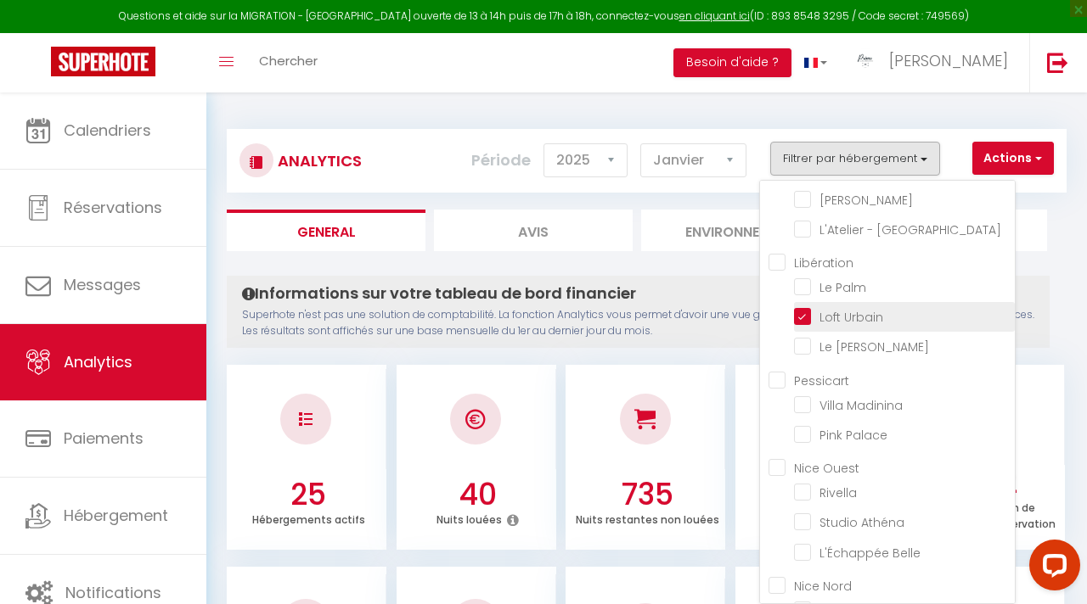
checkbox Sources "false"
checkbox Nissa "false"
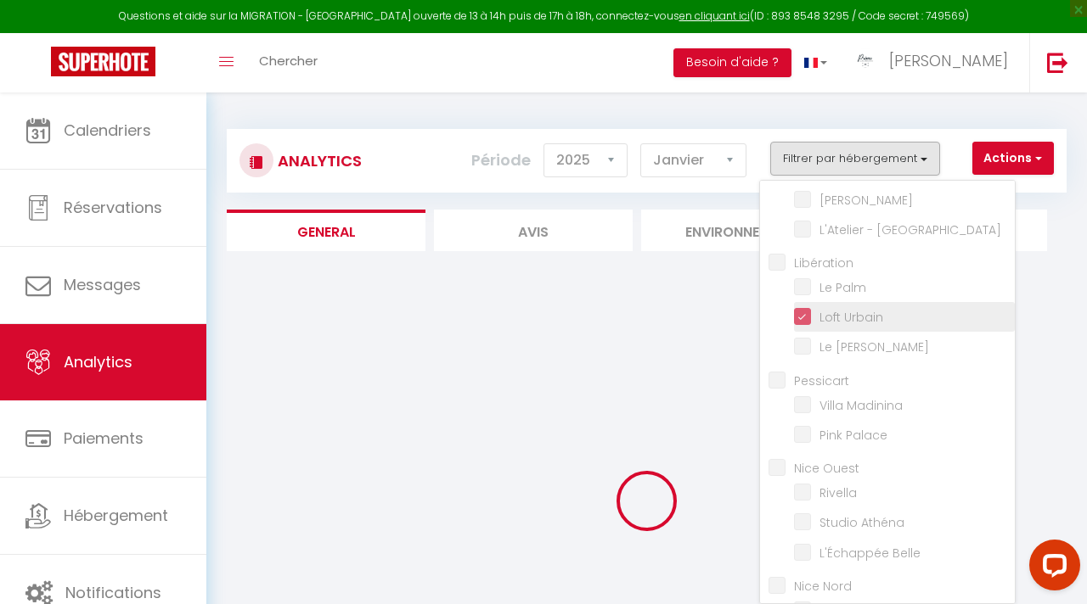
checkbox input "false"
checkbox Roseaux "false"
checkbox Pierre "false"
checkbox input "false"
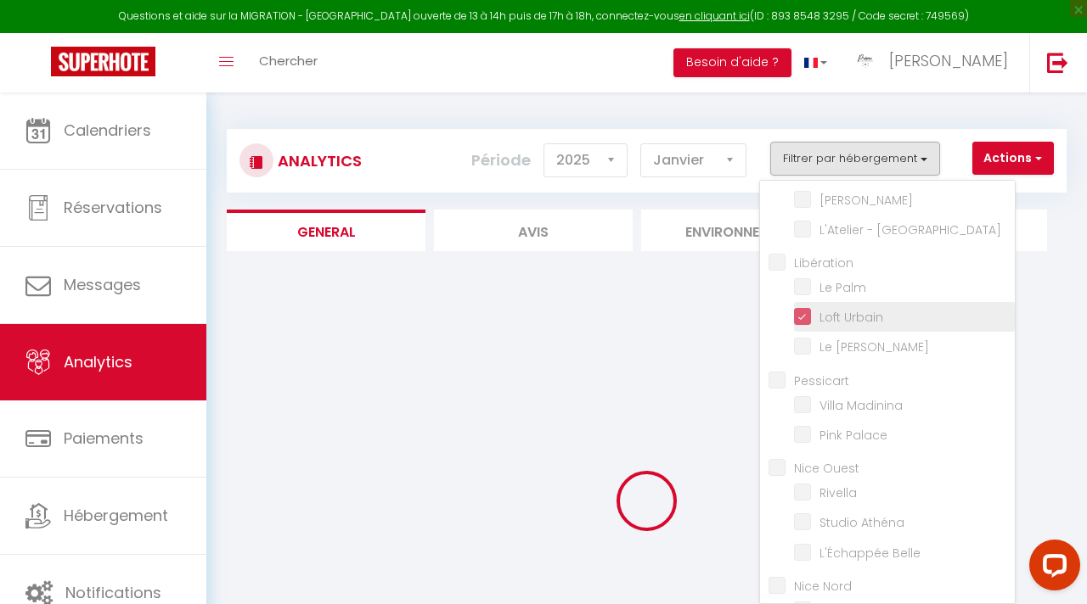
checkbox Nice "false"
checkbox Castelosa "false"
checkbox input "false"
checkbox Nice "false"
checkbox Palm "false"
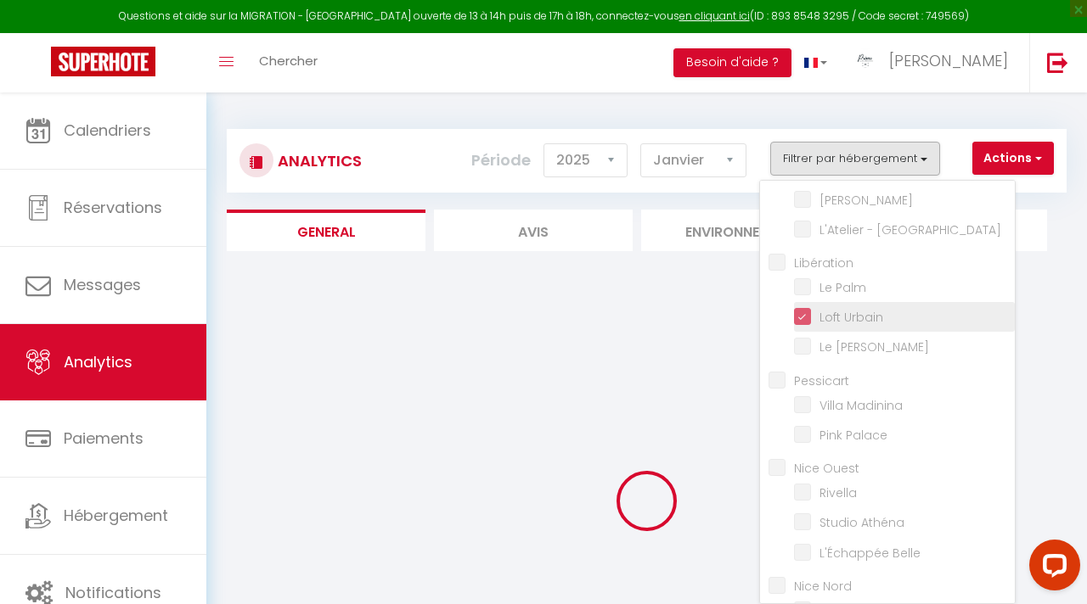
checkbox V "false"
checkbox Madinina "false"
checkbox Palace "false"
checkbox input "false"
checkbox Athéna "false"
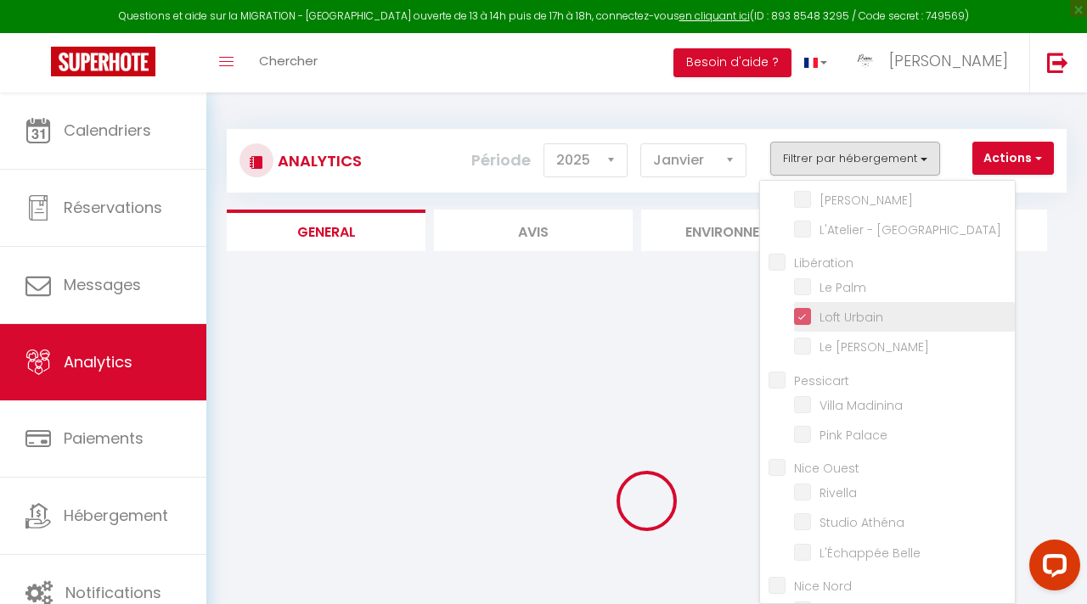
checkbox Belle "false"
checkbox input "false"
checkbox Mistral "false"
checkbox Foch "false"
checkbox d\'Orves "false"
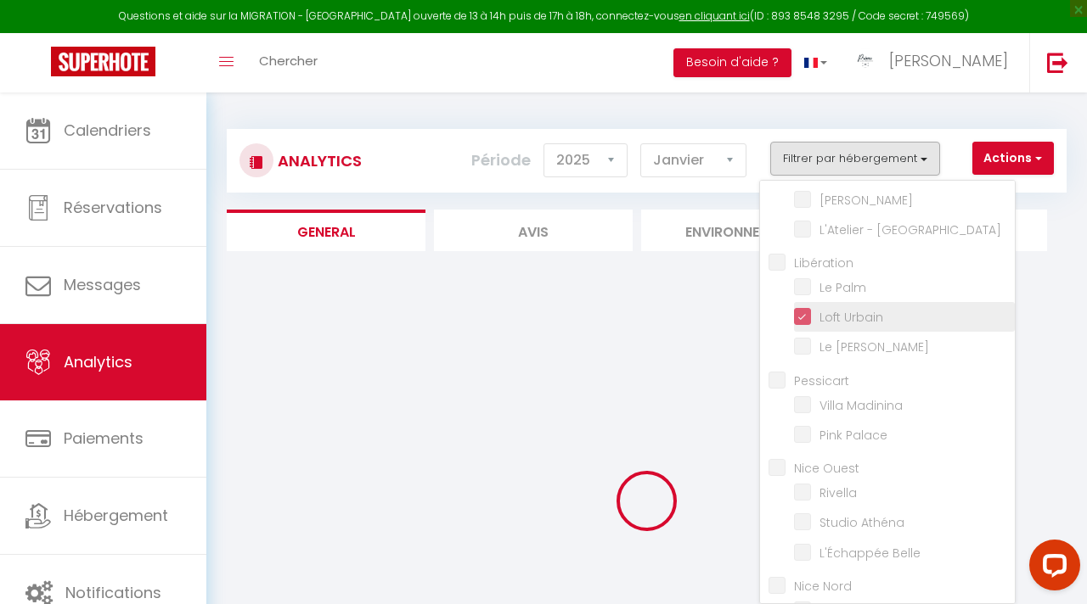
checkbox d\'Or "false"
checkbox Santoline "false"
checkbox Sources "false"
checkbox Nissa "false"
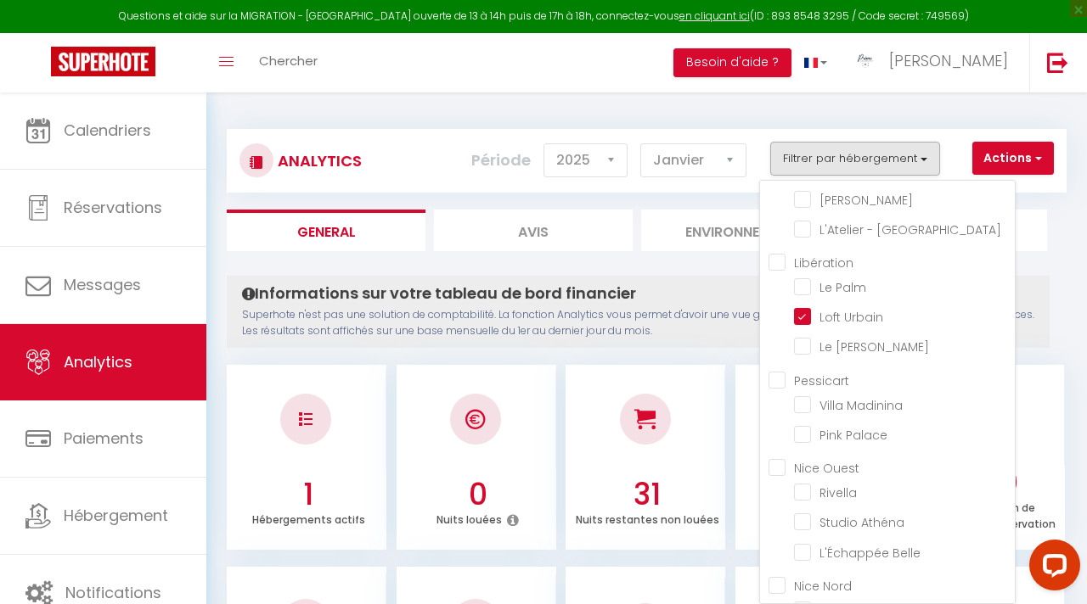
click at [729, 277] on div "Informations sur votre tableau de bord financier Superhote n'est pas une soluti…" at bounding box center [638, 312] width 823 height 72
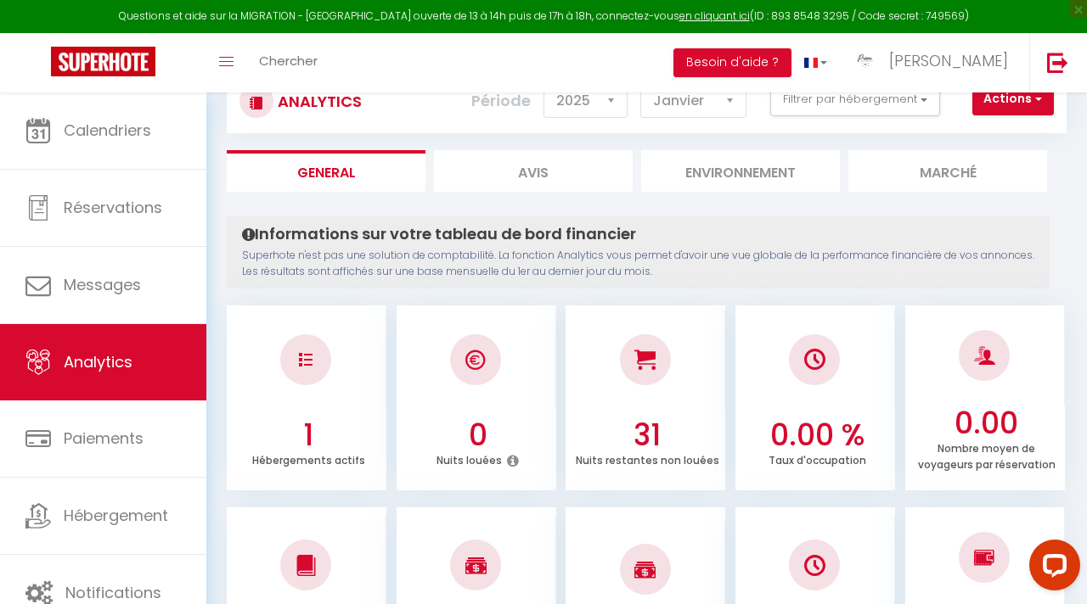
scroll to position [7, 0]
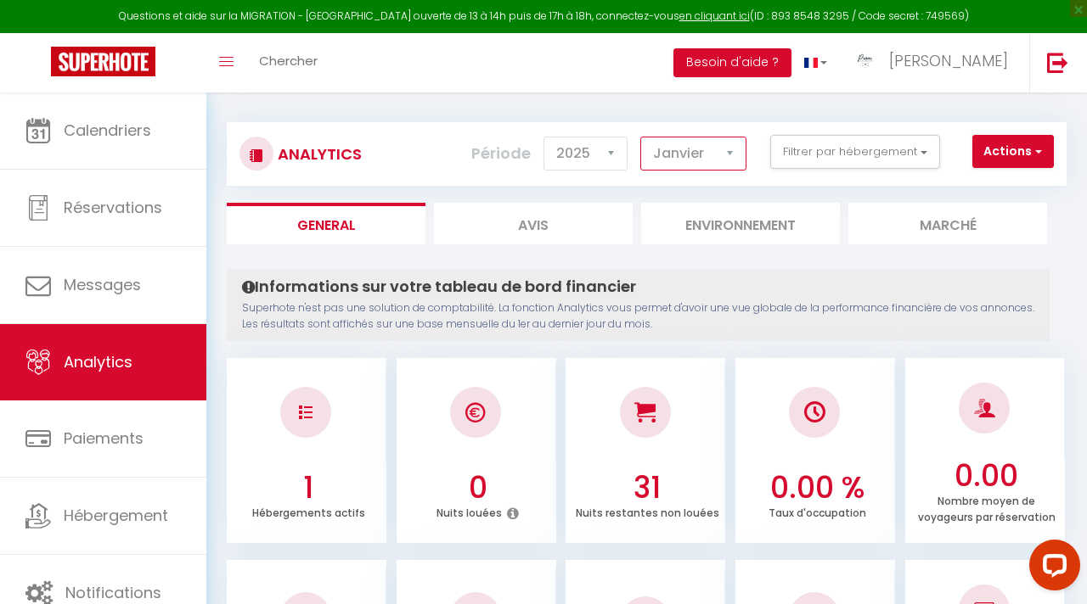
click at [692, 167] on select "[PERSON_NAME] Mars Avril Mai Juin Juillet Août Septembre Octobre Novembre Décem…" at bounding box center [693, 154] width 106 height 34
click at [699, 160] on select "[PERSON_NAME] Mars Avril Mai Juin Juillet Août Septembre Octobre Novembre Décem…" at bounding box center [693, 154] width 106 height 34
click at [732, 133] on div "Analytics Actions Génération SuperConciergerie Génération SuperAnalyzer Générat…" at bounding box center [647, 154] width 840 height 64
click at [725, 154] on select "[PERSON_NAME] Mars Avril Mai Juin Juillet Août Septembre Octobre Novembre Décem…" at bounding box center [693, 154] width 106 height 34
click at [728, 159] on select "[PERSON_NAME] Mars Avril Mai Juin Juillet Août Septembre Octobre Novembre Décem…" at bounding box center [693, 154] width 106 height 34
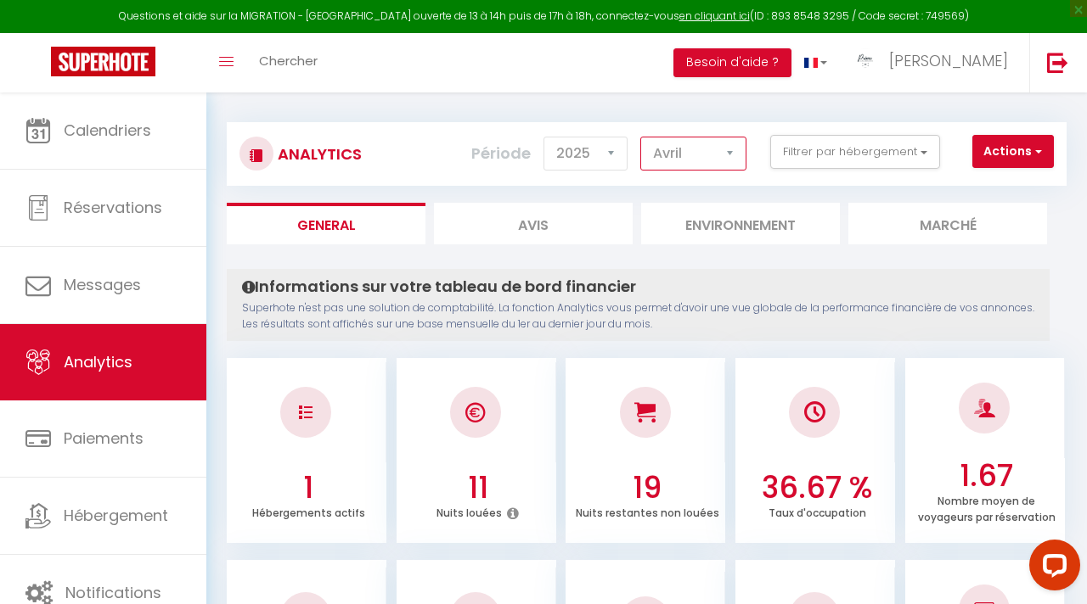
click at [727, 160] on select "[PERSON_NAME] Mars Avril Mai Juin Juillet Août Septembre Octobre Novembre Décem…" at bounding box center [693, 154] width 106 height 34
click at [723, 159] on select "[PERSON_NAME] Mars Avril Mai Juin Juillet Août Septembre Octobre Novembre Décem…" at bounding box center [693, 154] width 106 height 34
click at [723, 157] on select "[PERSON_NAME] Mars Avril Mai Juin Juillet Août Septembre Octobre Novembre Décem…" at bounding box center [693, 154] width 106 height 34
click at [730, 152] on select "[PERSON_NAME] Mars Avril Mai Juin Juillet Août Septembre Octobre Novembre Décem…" at bounding box center [693, 154] width 106 height 34
click at [729, 158] on select "[PERSON_NAME] Mars Avril Mai Juin Juillet Août Septembre Octobre Novembre Décem…" at bounding box center [693, 154] width 106 height 34
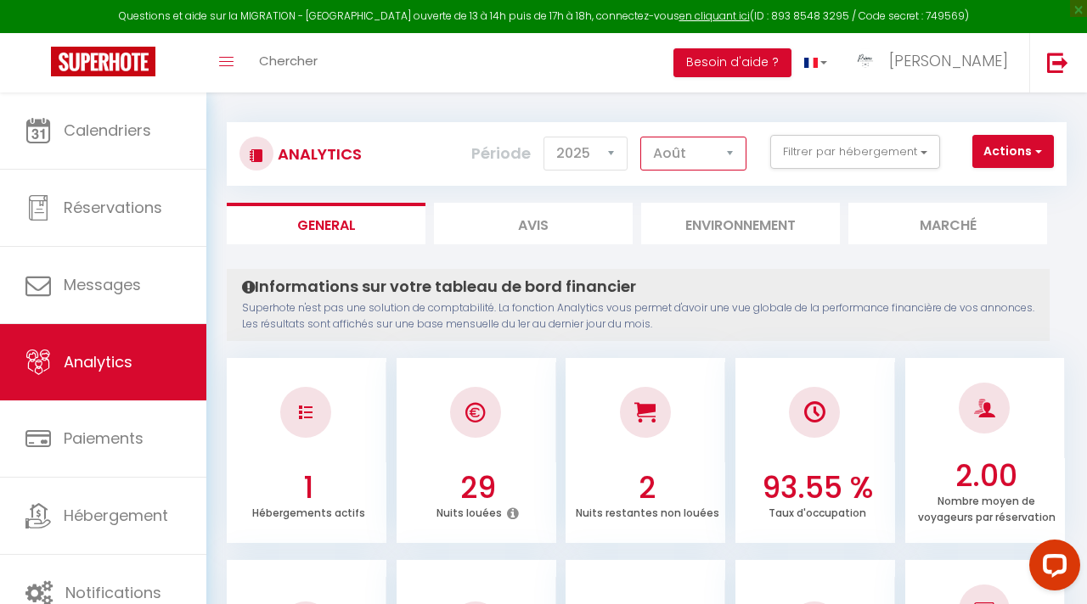
select select "9"
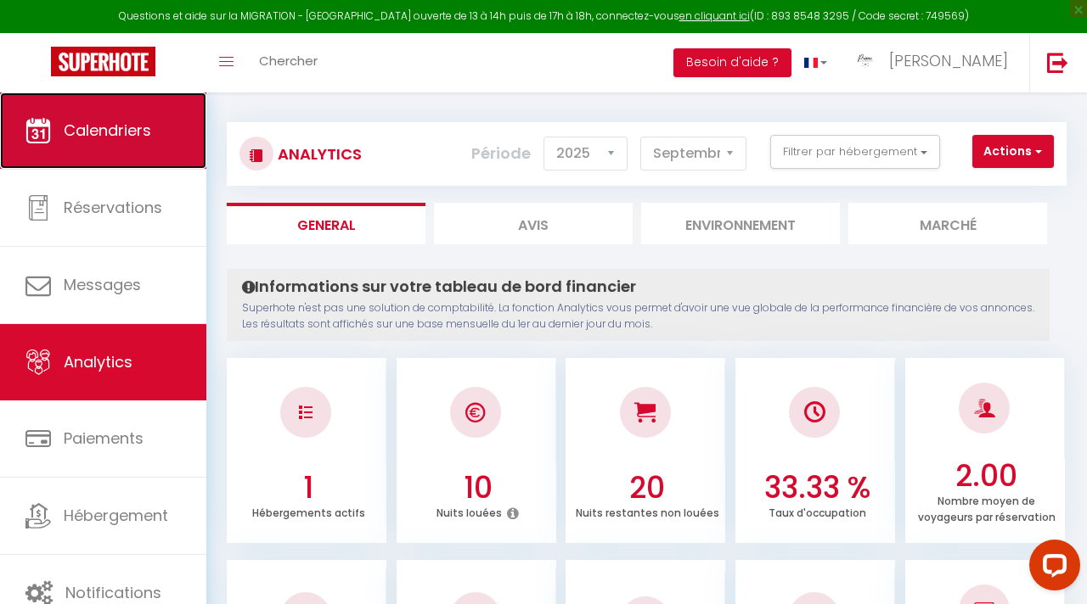
click at [110, 126] on span "Calendriers" at bounding box center [107, 130] width 87 height 21
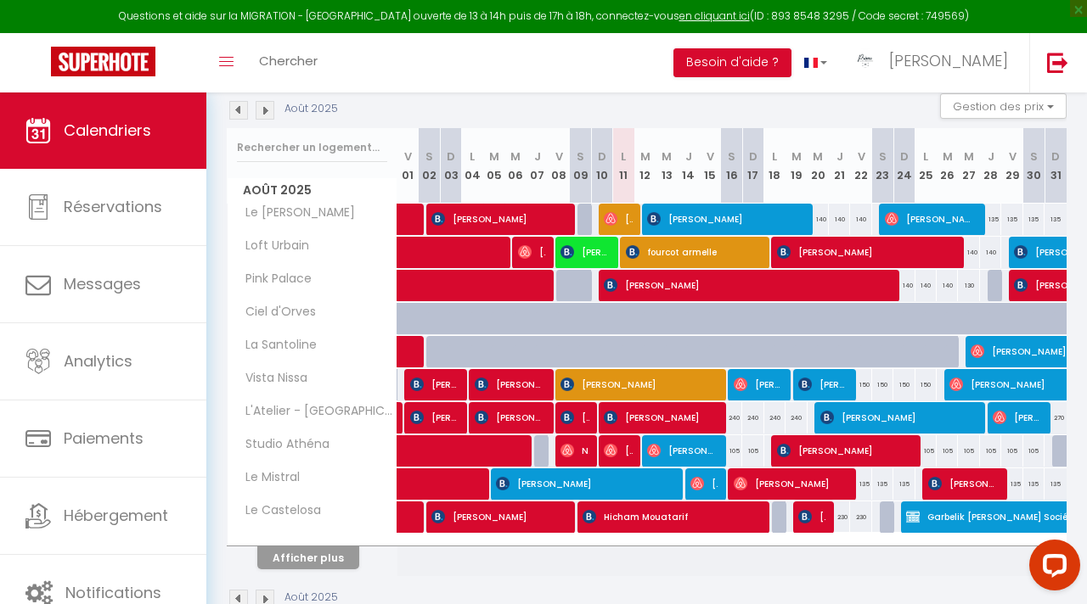
scroll to position [225, 0]
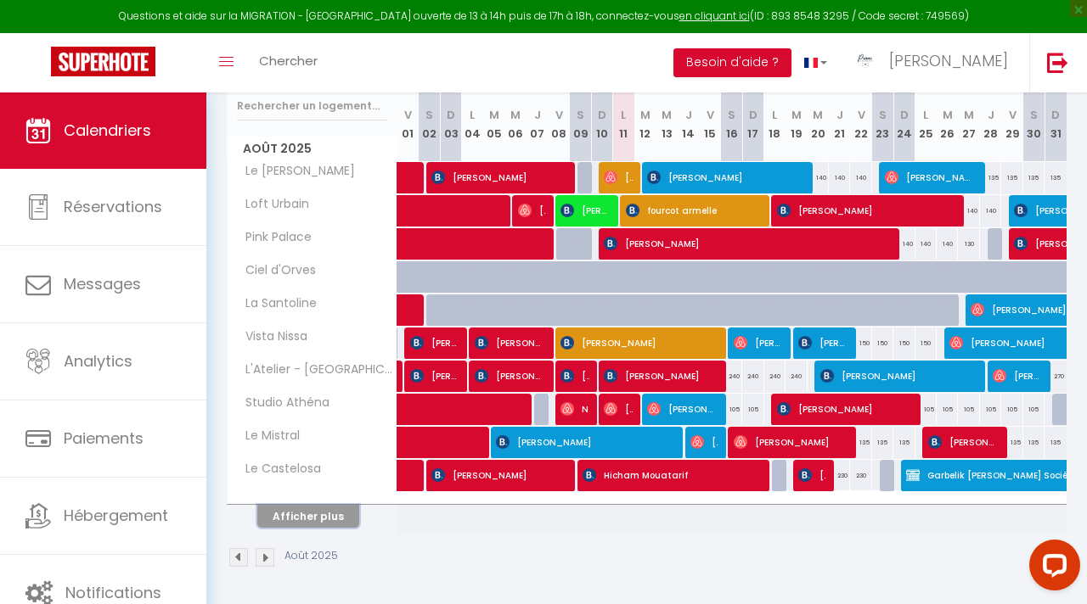
click at [340, 508] on button "Afficher plus" at bounding box center [308, 516] width 102 height 23
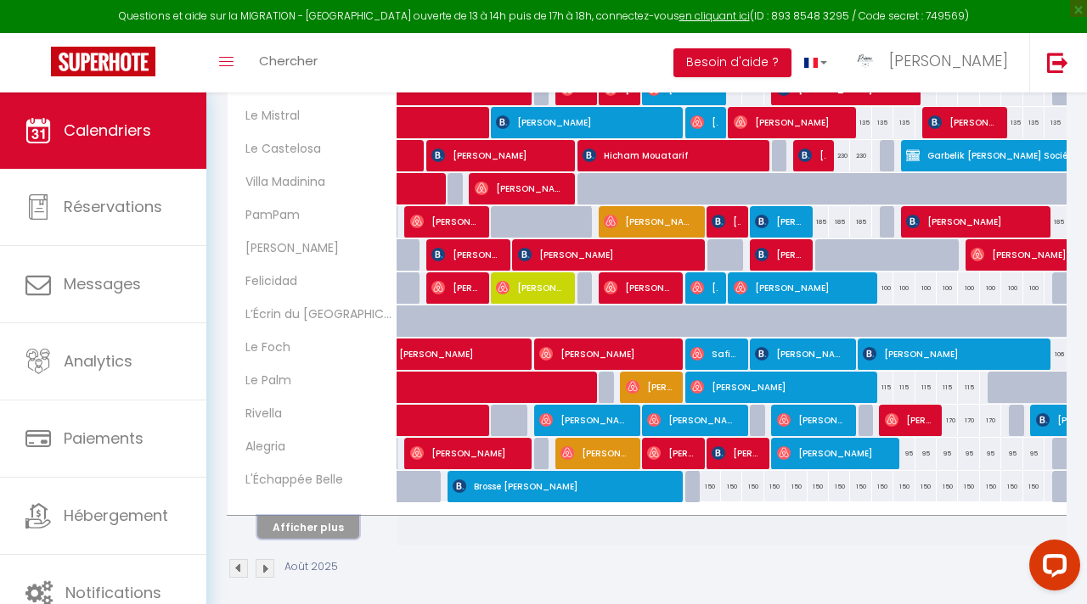
scroll to position [544, 0]
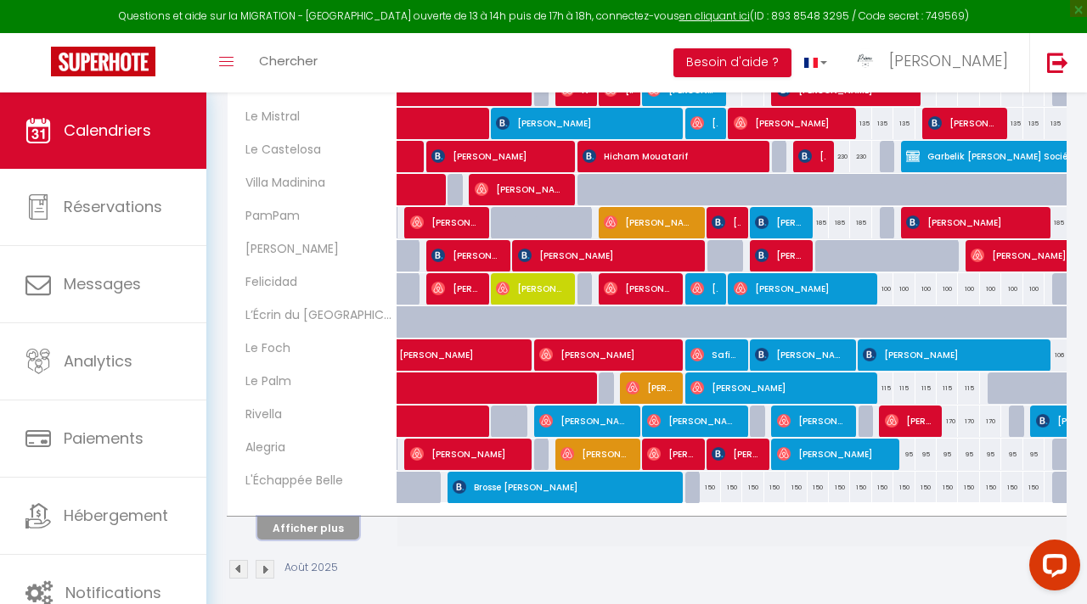
click at [341, 523] on button "Afficher plus" at bounding box center [308, 528] width 102 height 23
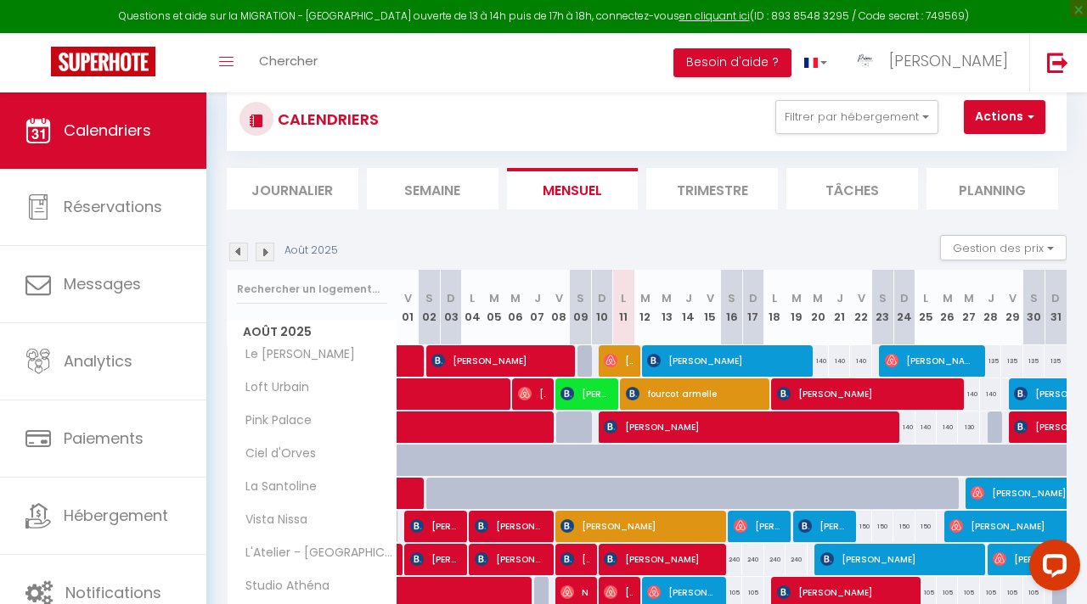
scroll to position [39, 0]
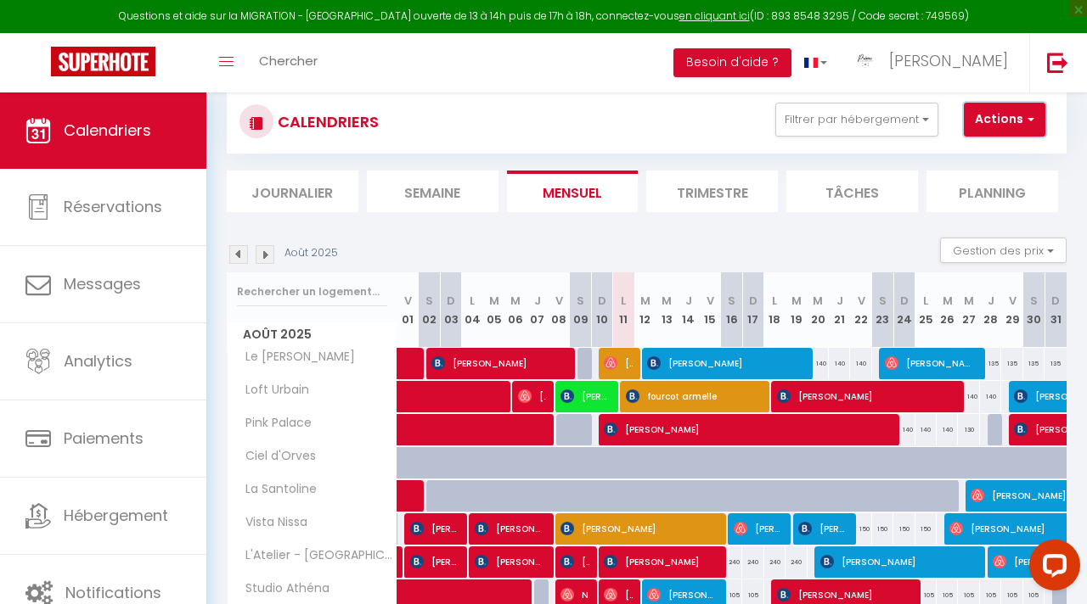
click at [976, 109] on button "Actions" at bounding box center [1003, 120] width 81 height 34
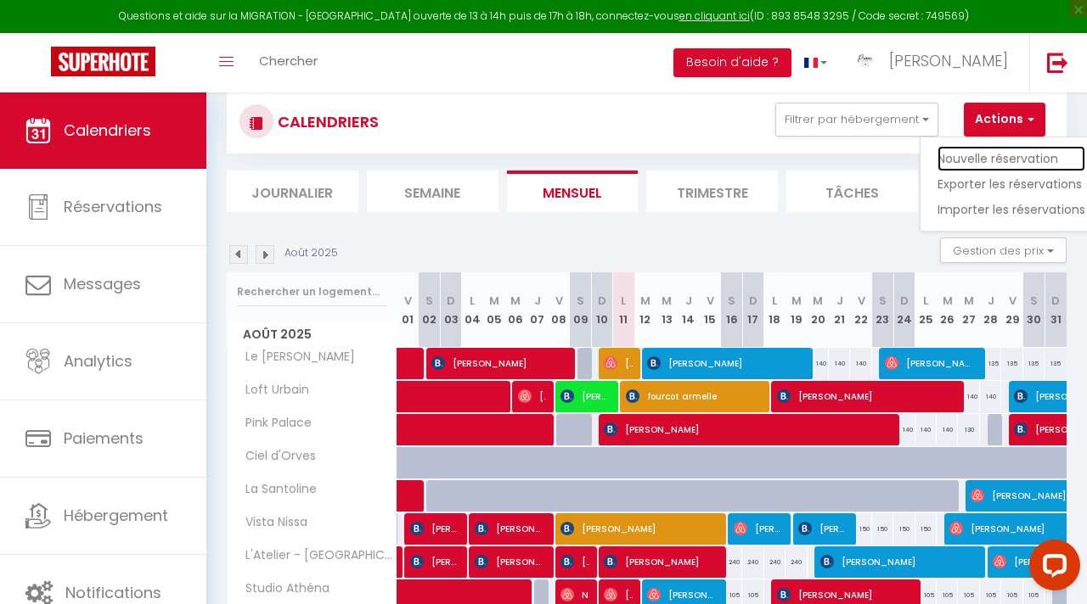
click at [959, 157] on link "Nouvelle réservation" at bounding box center [1011, 158] width 148 height 25
select select
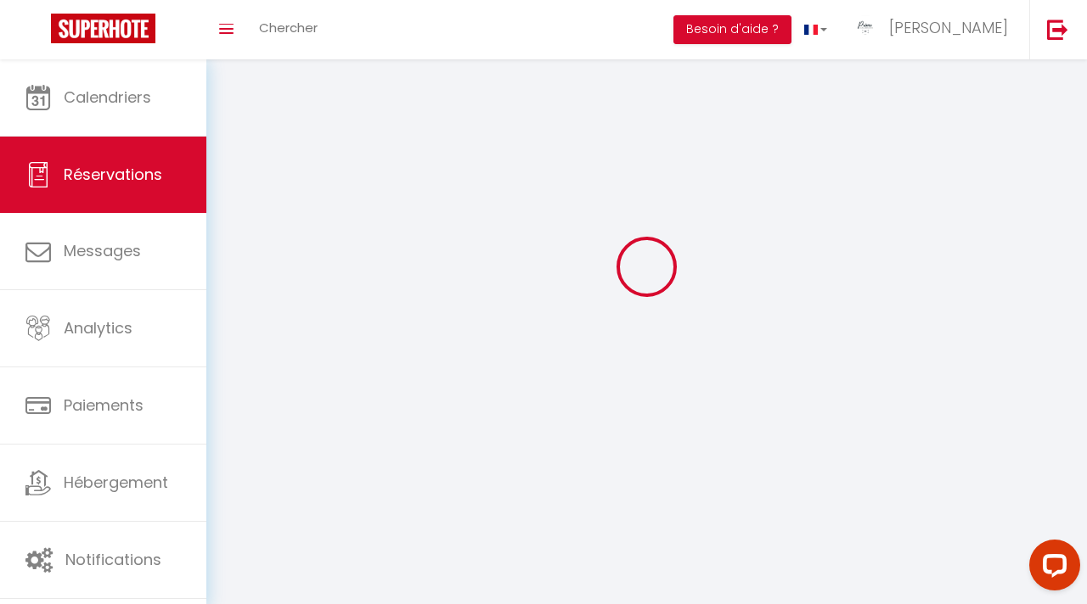
select select
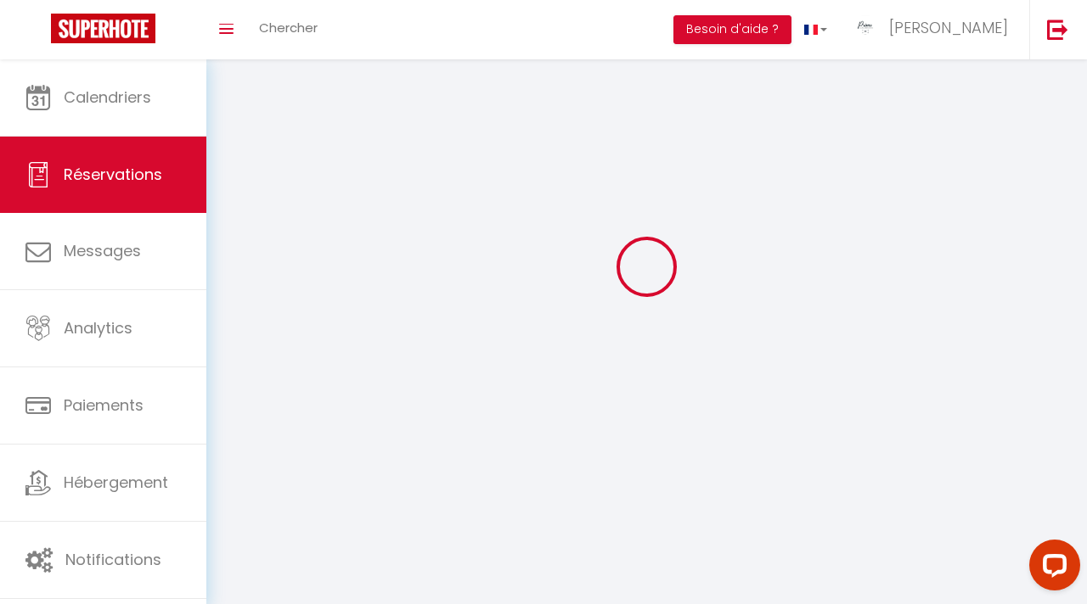
select select
checkbox input "false"
select select
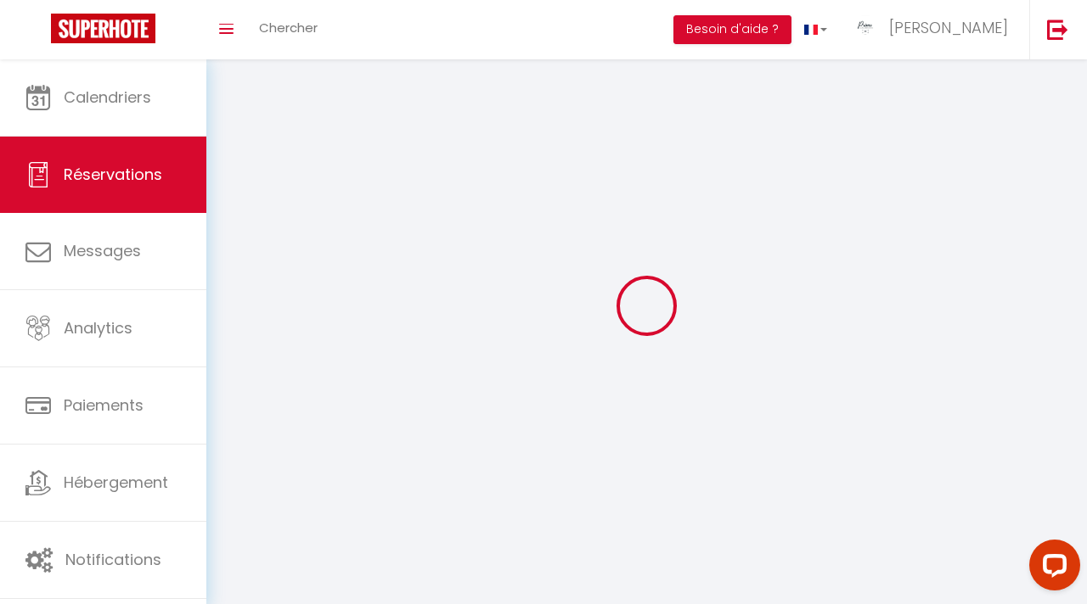
select select
checkbox input "false"
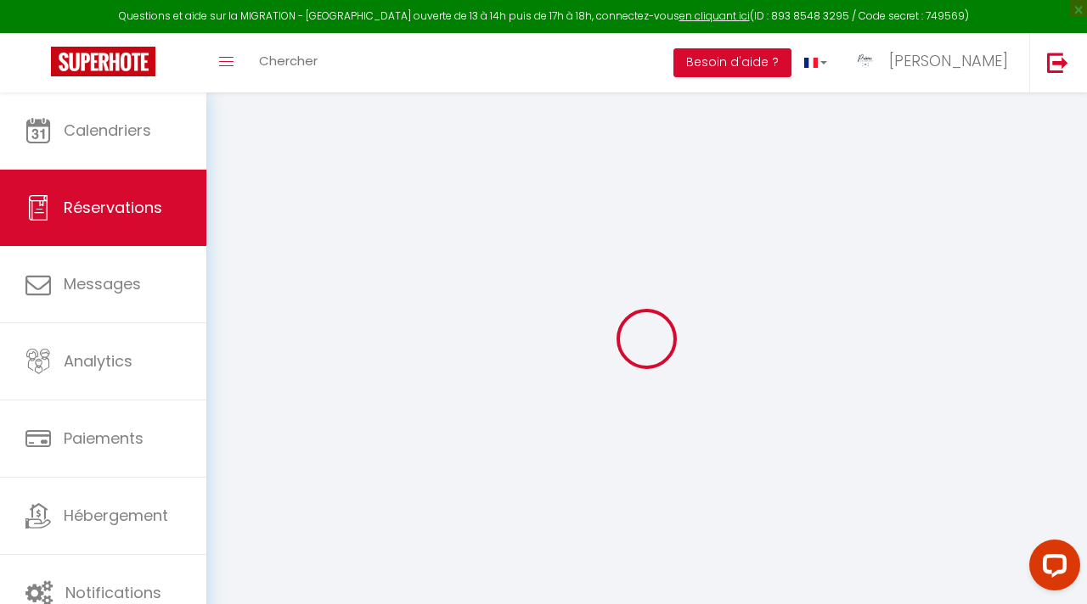
select select
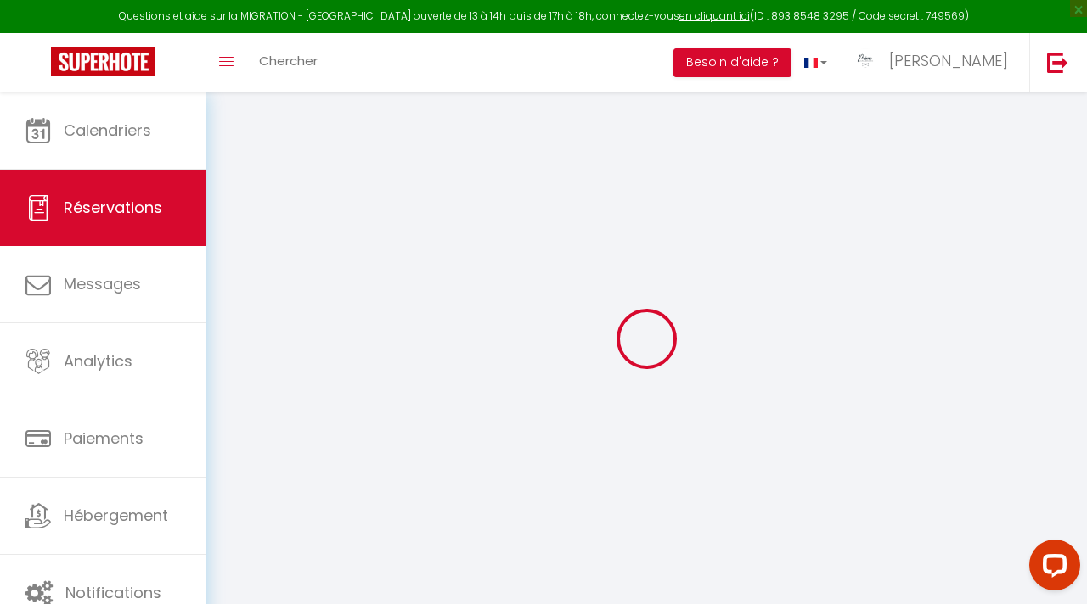
select select
checkbox input "false"
select select
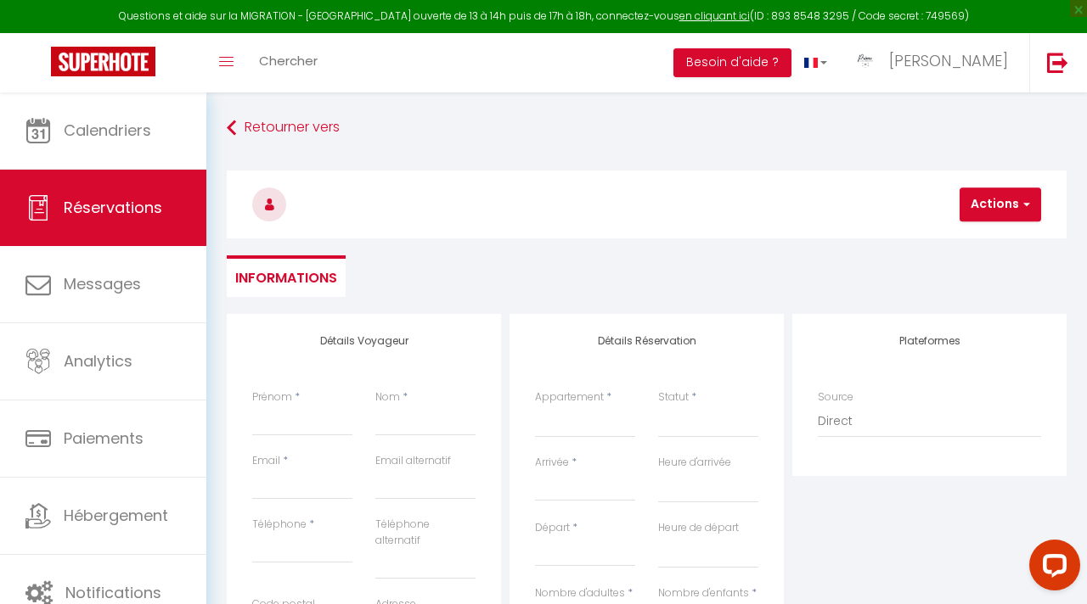
select select
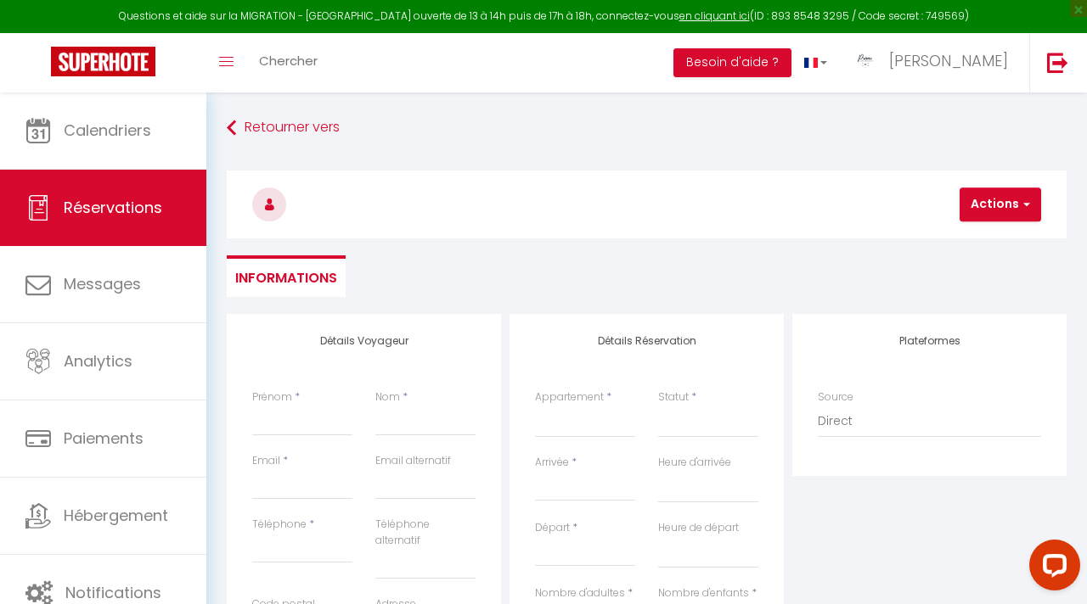
select select
checkbox input "false"
select select
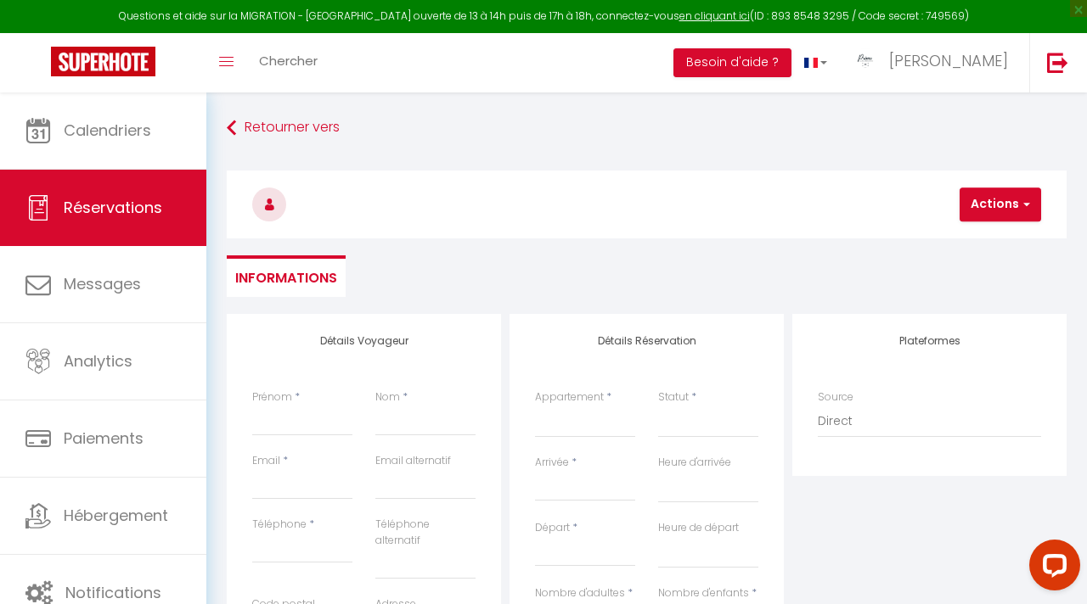
select select
checkbox input "false"
select select
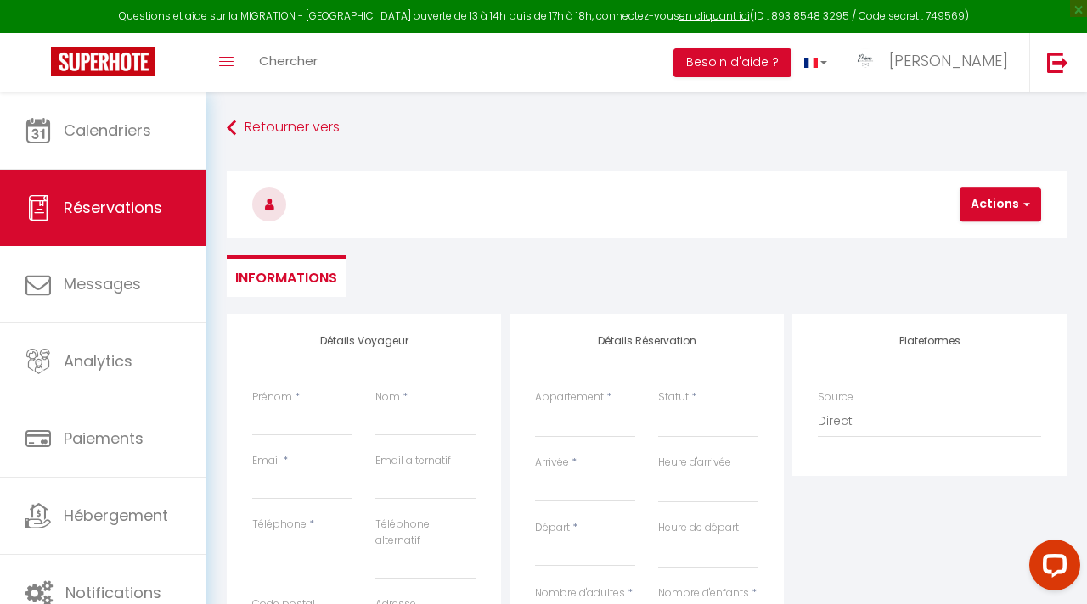
select select
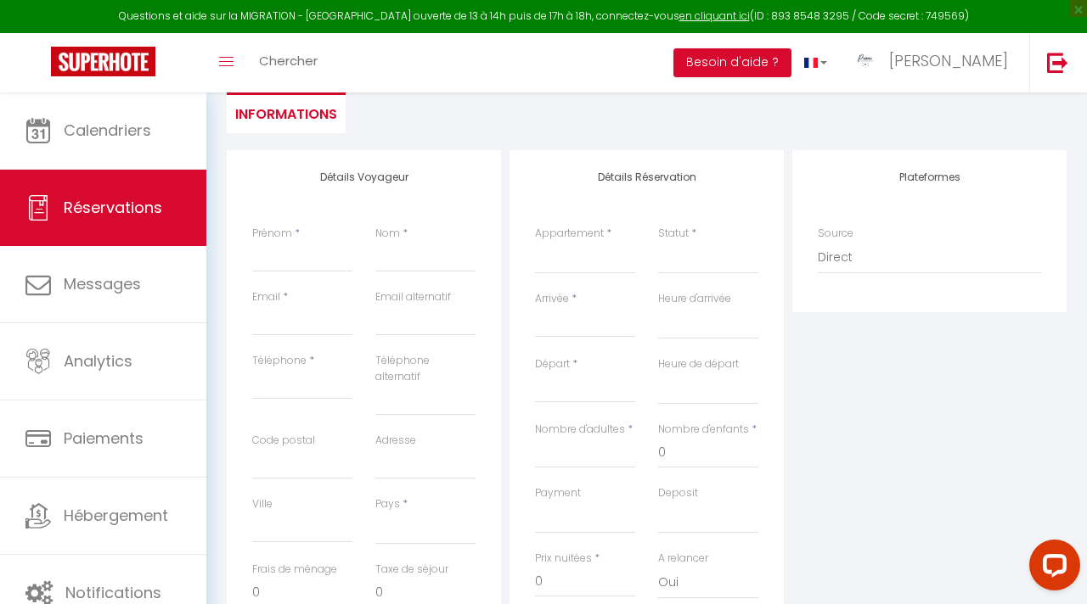
scroll to position [160, 0]
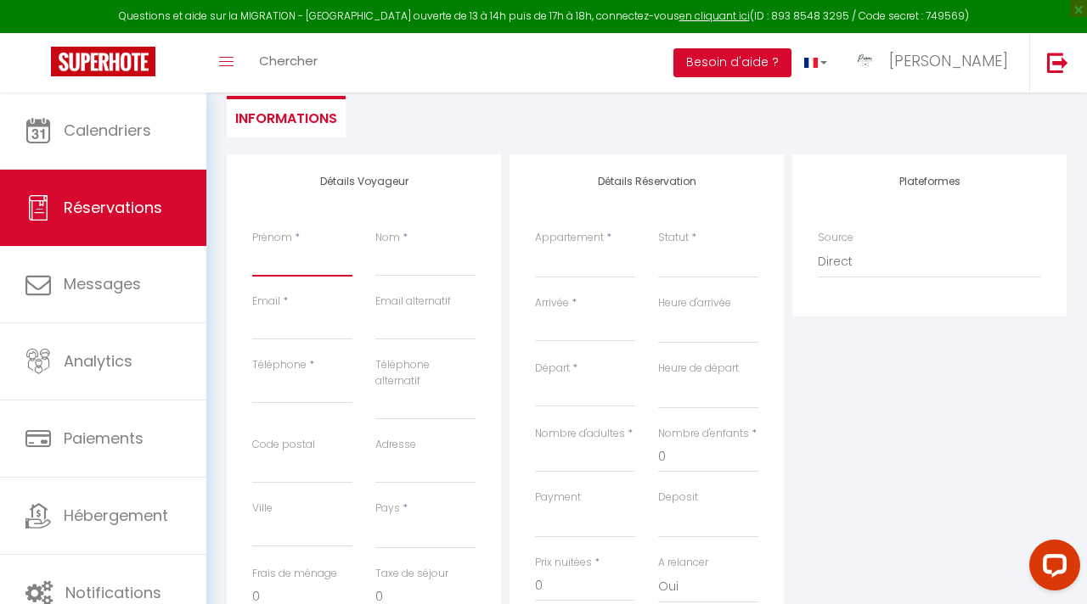
click at [306, 276] on input "Prénom" at bounding box center [302, 261] width 100 height 31
type input "G"
select select
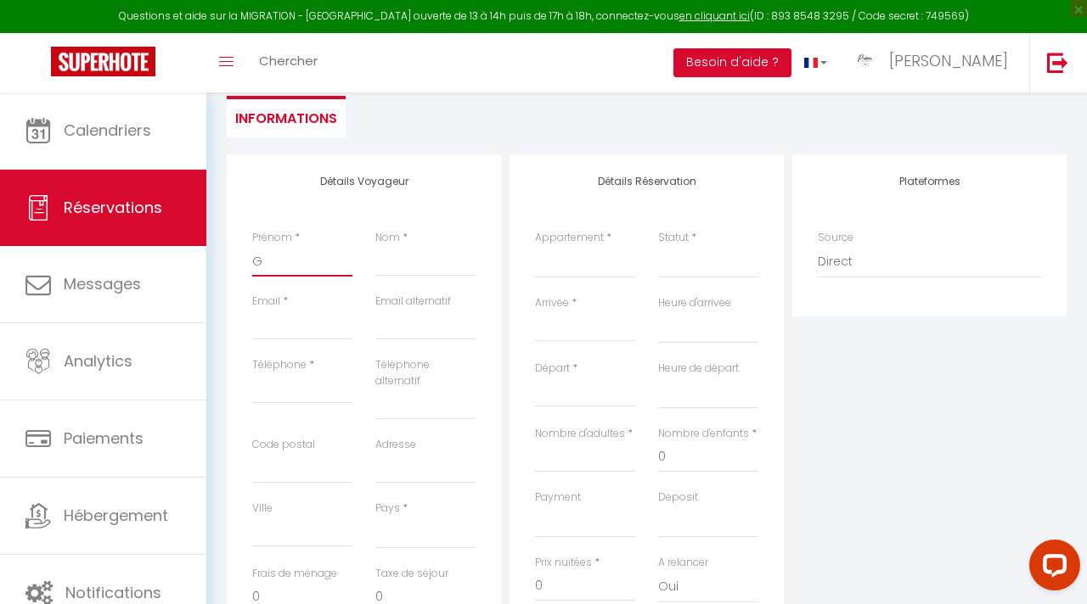
select select
click at [396, 270] on input "Nom" at bounding box center [425, 261] width 100 height 31
click at [301, 335] on input "Email client" at bounding box center [302, 325] width 100 height 31
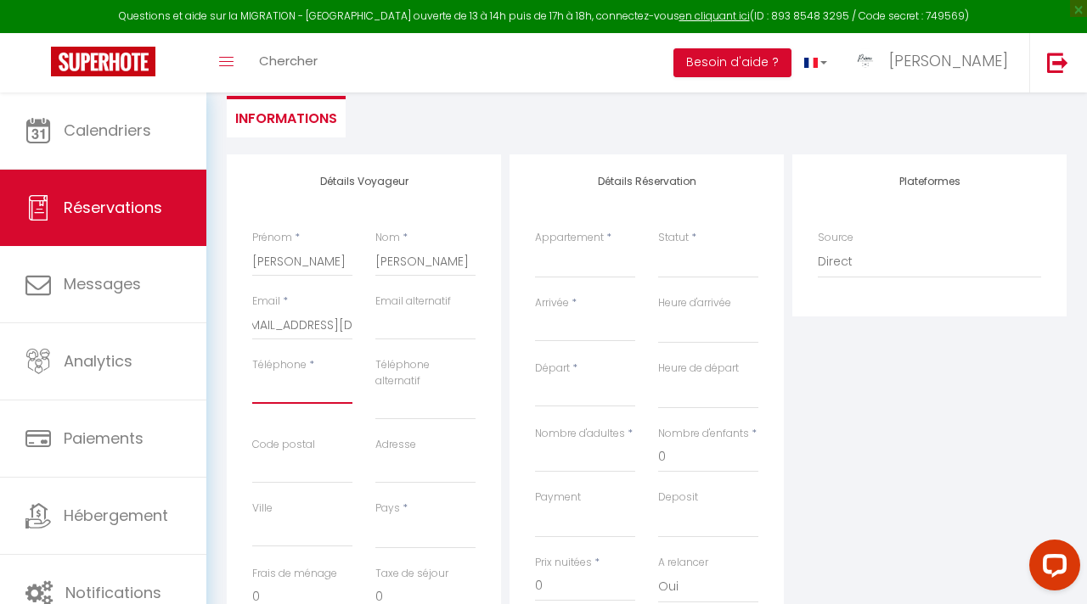
scroll to position [0, 0]
click at [332, 387] on input "Téléphone" at bounding box center [302, 389] width 100 height 31
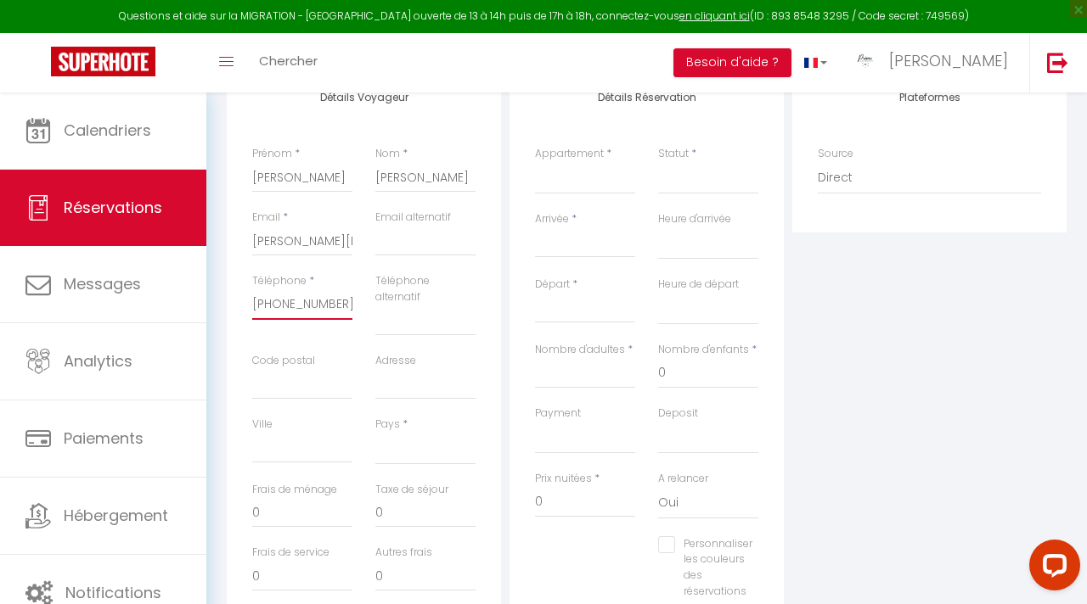
scroll to position [275, 0]
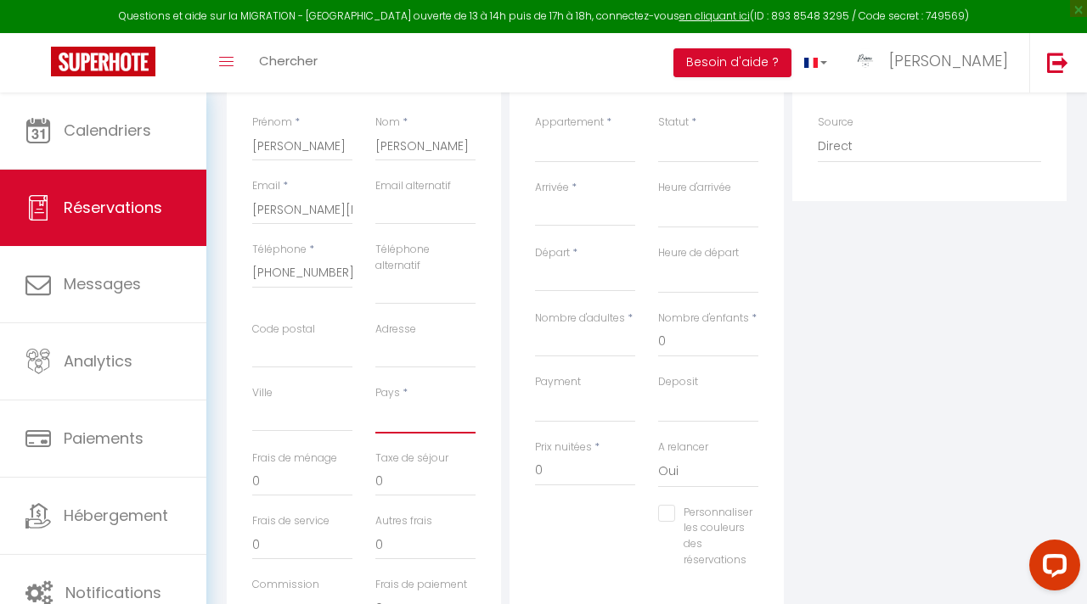
click at [381, 423] on select "[GEOGRAPHIC_DATA] [GEOGRAPHIC_DATA] [GEOGRAPHIC_DATA] [GEOGRAPHIC_DATA] [GEOGRA…" at bounding box center [425, 418] width 100 height 32
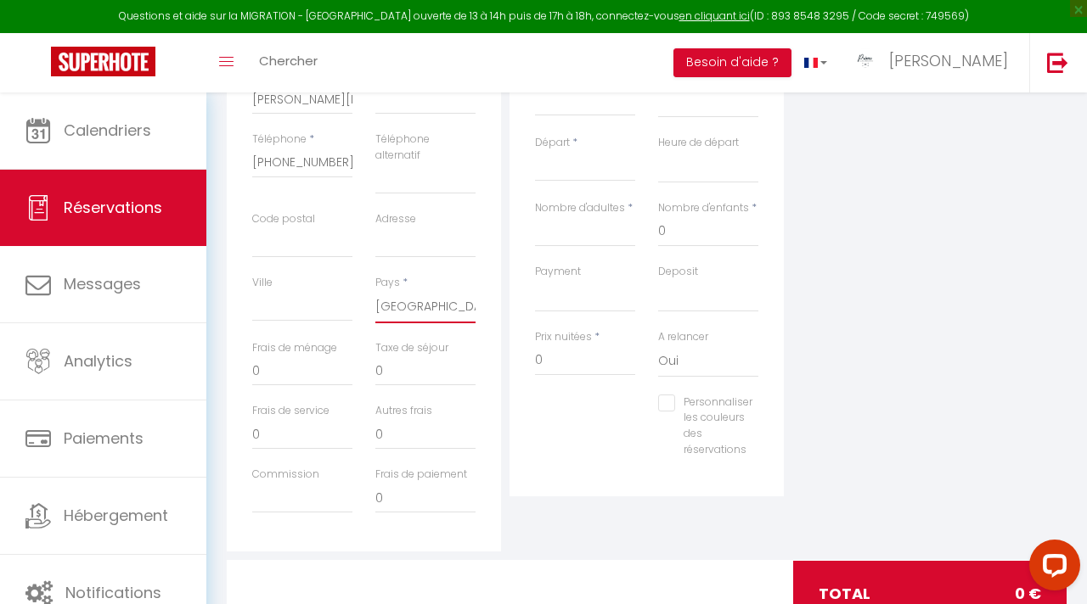
scroll to position [383, 0]
click at [272, 368] on input "0" at bounding box center [302, 373] width 100 height 31
click at [576, 412] on div "Personnaliser les couleurs des réservations #D7092E" at bounding box center [646, 437] width 245 height 81
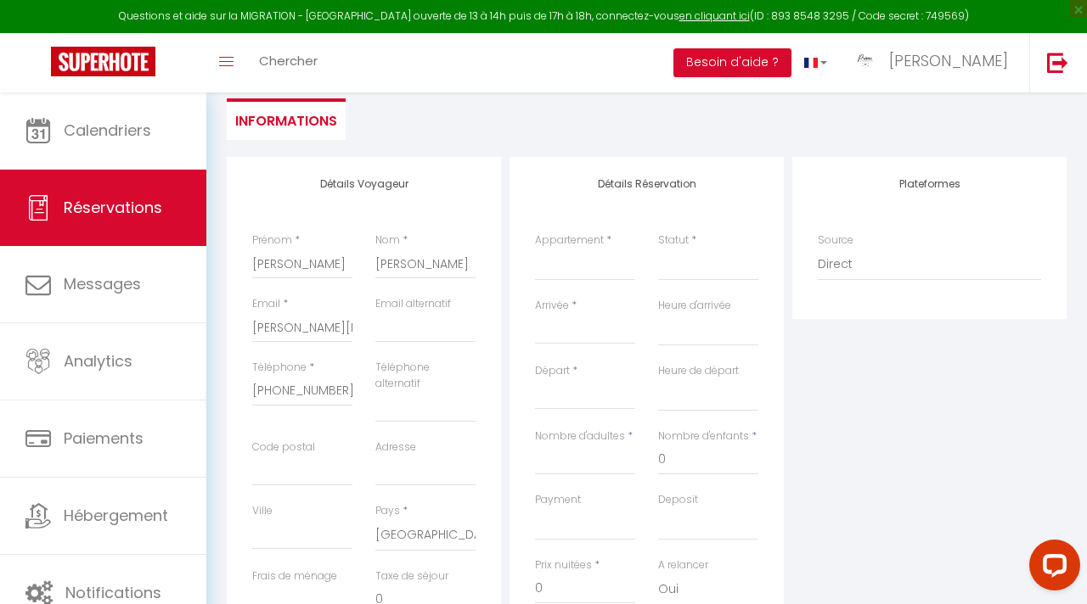
scroll to position [147, 0]
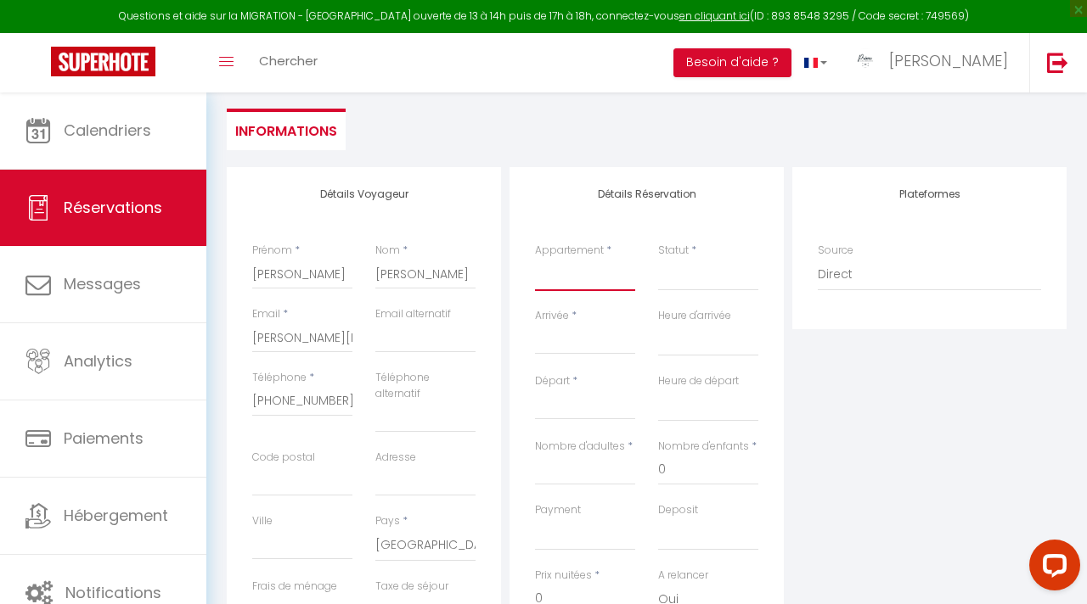
click at [593, 285] on select "L’Écrin du [GEOGRAPHIC_DATA] Le Castelosa [GEOGRAPHIC_DATA] Alegria Villa Madin…" at bounding box center [585, 275] width 100 height 32
click at [608, 340] on input "Arrivée" at bounding box center [585, 341] width 100 height 22
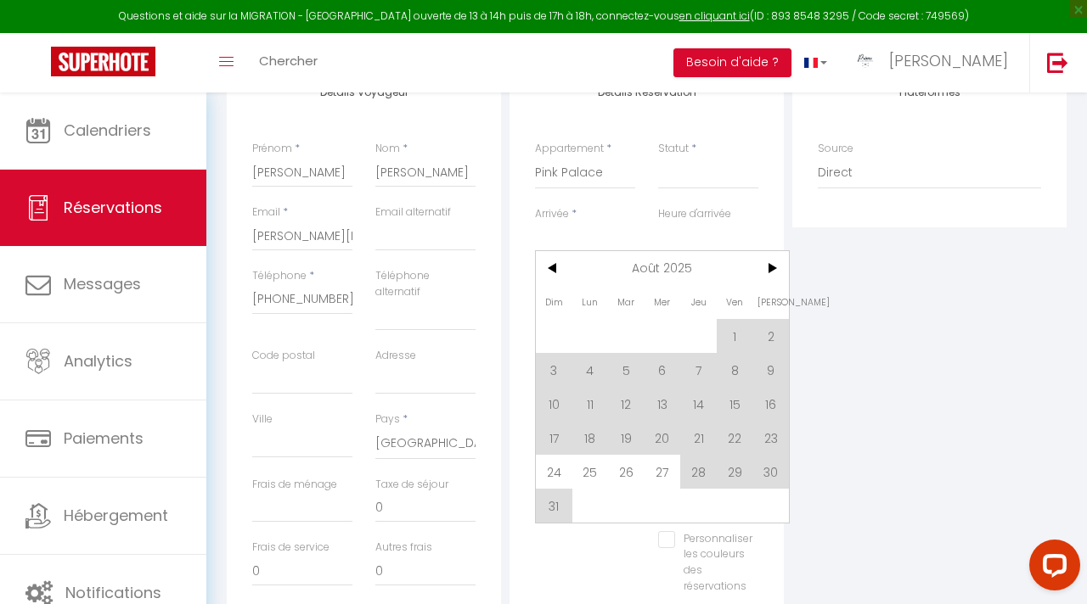
scroll to position [244, 0]
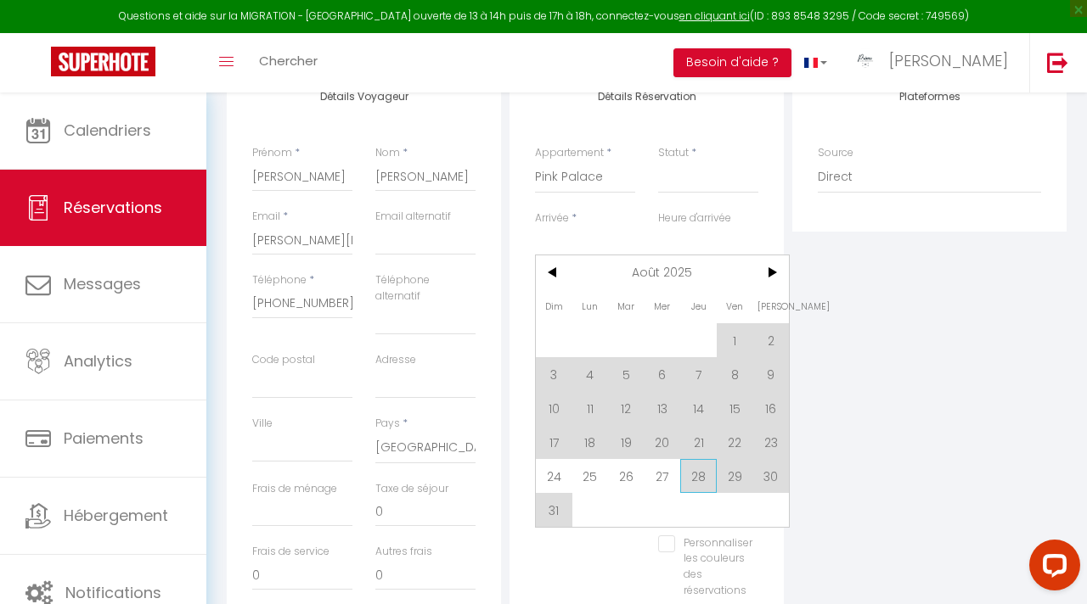
click at [701, 479] on span "28" at bounding box center [698, 476] width 37 height 34
click at [696, 473] on label "A relancer" at bounding box center [683, 478] width 50 height 16
click at [696, 486] on select "Oui Non" at bounding box center [708, 502] width 100 height 32
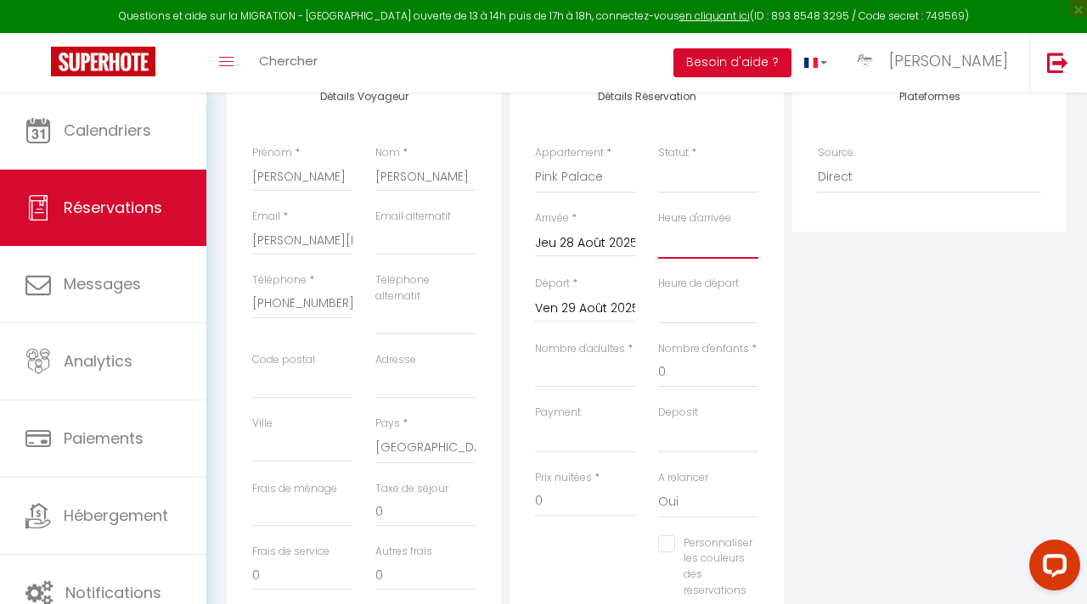
click at [681, 252] on select "00:00 00:30 01:00 01:30 02:00 02:30 03:00 03:30 04:00 04:30 05:00 05:30 06:00 0…" at bounding box center [708, 243] width 100 height 32
click at [593, 373] on input "Nombre d'adultes" at bounding box center [585, 372] width 100 height 31
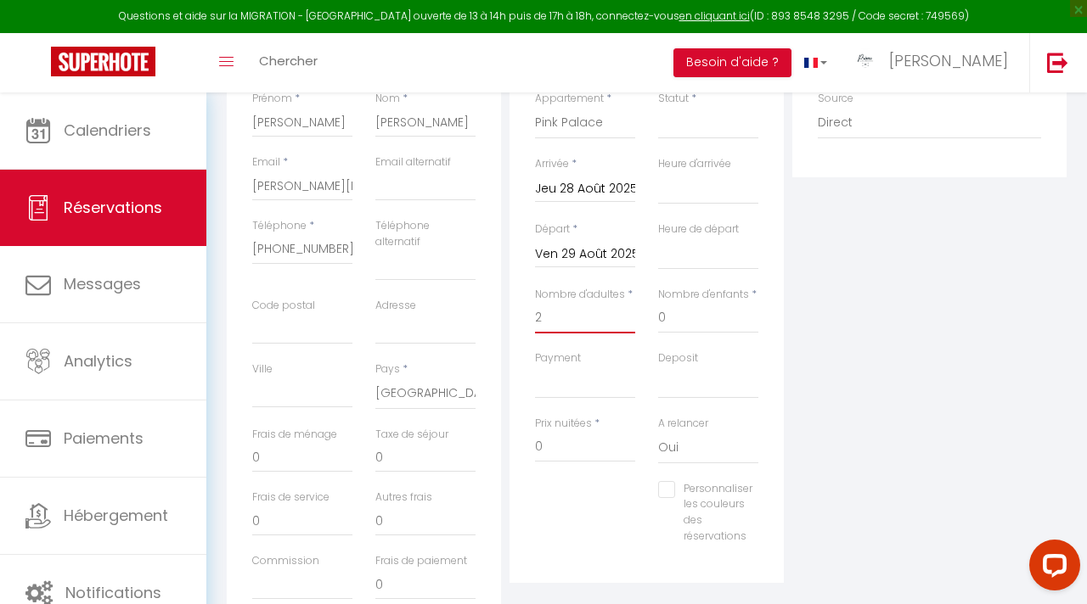
scroll to position [298, 0]
click at [558, 452] on input "0" at bounding box center [585, 448] width 100 height 31
click at [847, 407] on div "Plateformes Source Direct [DOMAIN_NAME] [DOMAIN_NAME] Chalet montagne Expedia G…" at bounding box center [929, 327] width 283 height 623
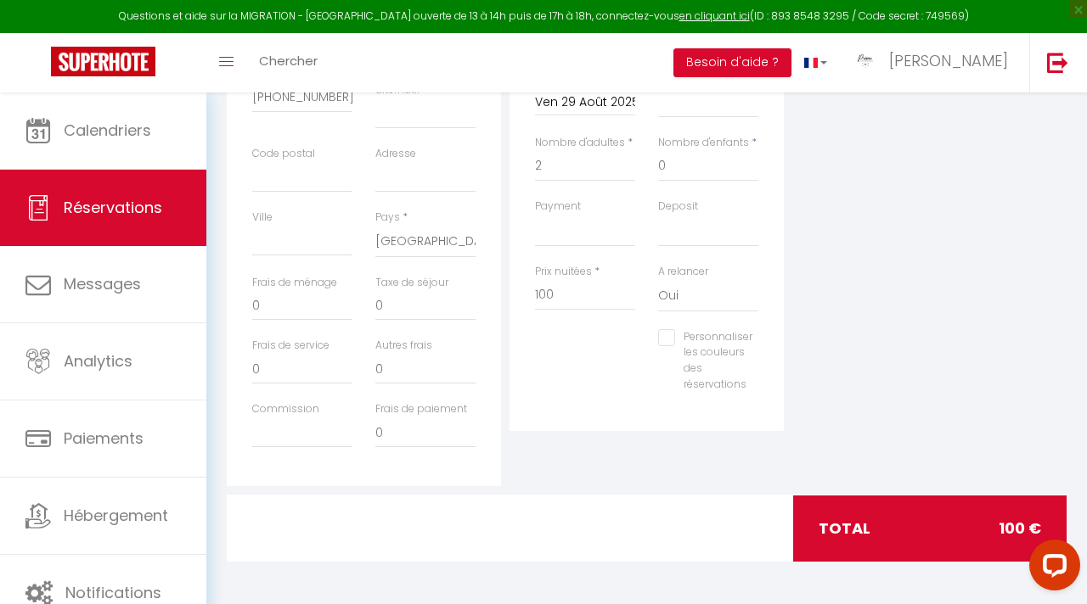
scroll to position [451, 0]
click at [278, 310] on input "0" at bounding box center [302, 305] width 100 height 31
click at [895, 280] on div "Plateformes Source Direct [DOMAIN_NAME] [DOMAIN_NAME] Chalet montagne Expedia G…" at bounding box center [929, 174] width 283 height 623
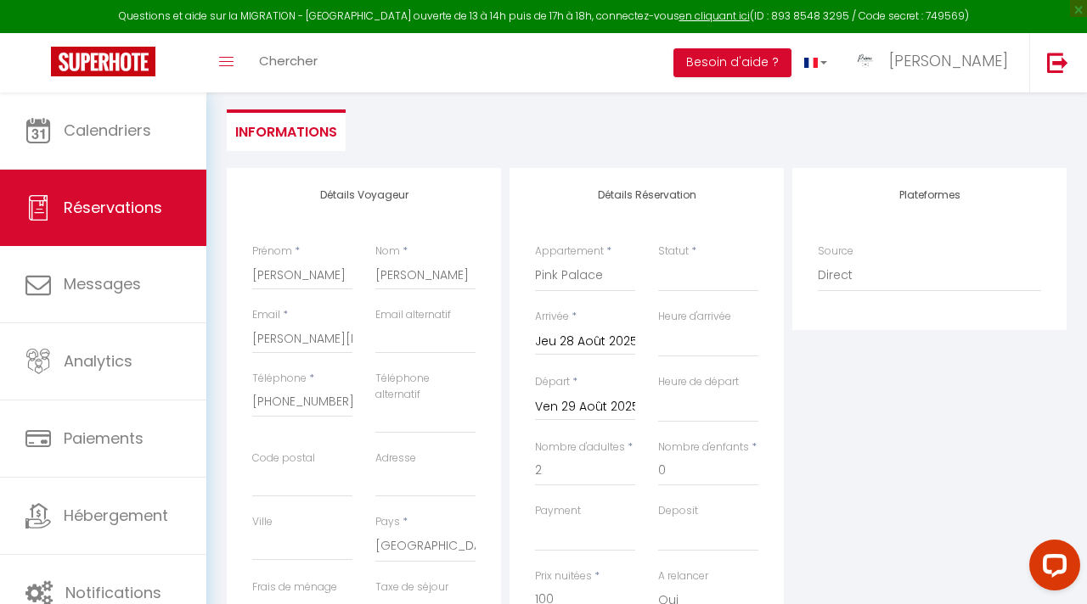
scroll to position [130, 0]
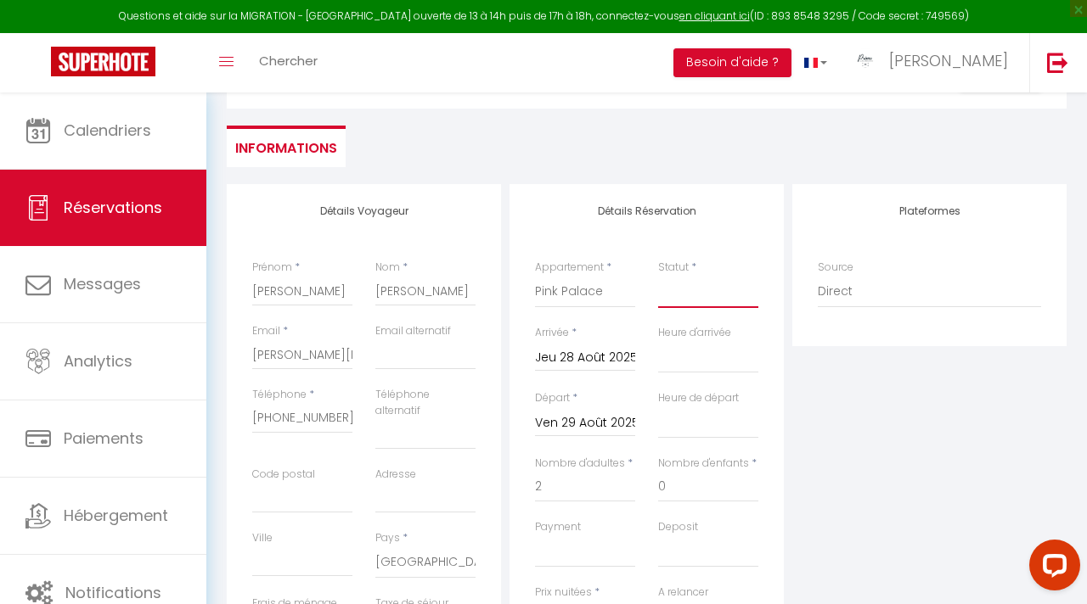
click at [733, 291] on select "Confirmé Non Confirmé [PERSON_NAME] par le voyageur No Show Request" at bounding box center [708, 292] width 100 height 32
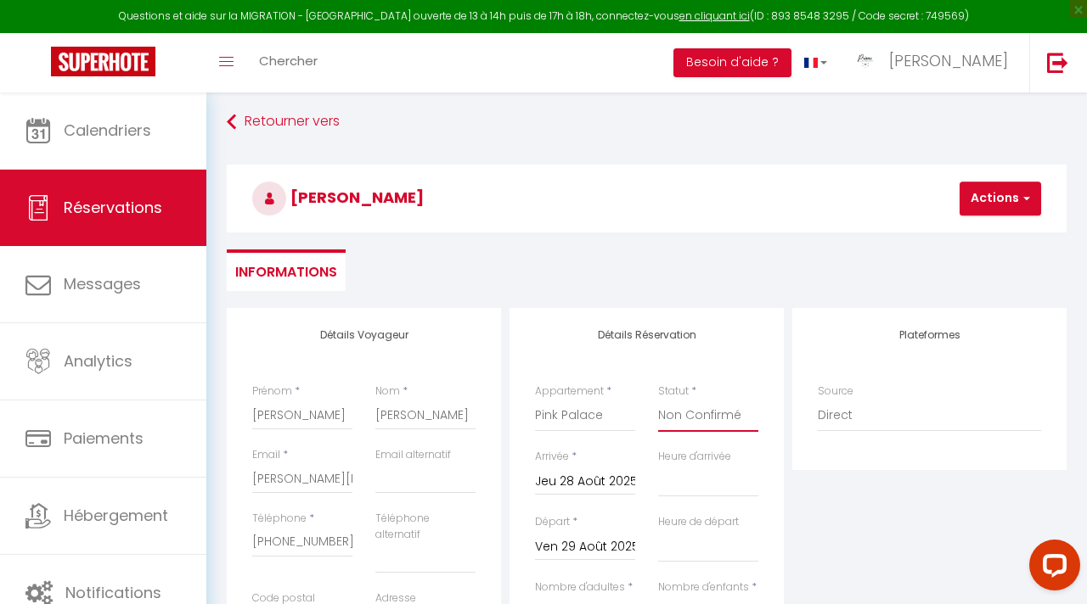
scroll to position [0, 0]
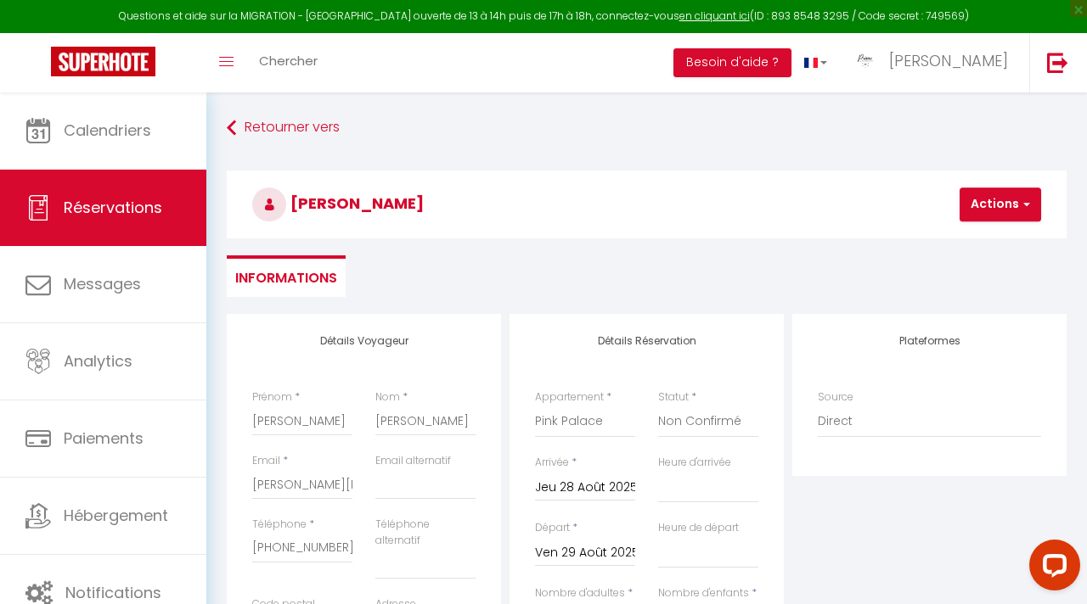
click at [997, 222] on h3 "[PERSON_NAME]" at bounding box center [647, 205] width 840 height 68
click at [997, 216] on button "Actions" at bounding box center [999, 205] width 81 height 34
click at [992, 238] on link "Enregistrer" at bounding box center [1014, 242] width 134 height 22
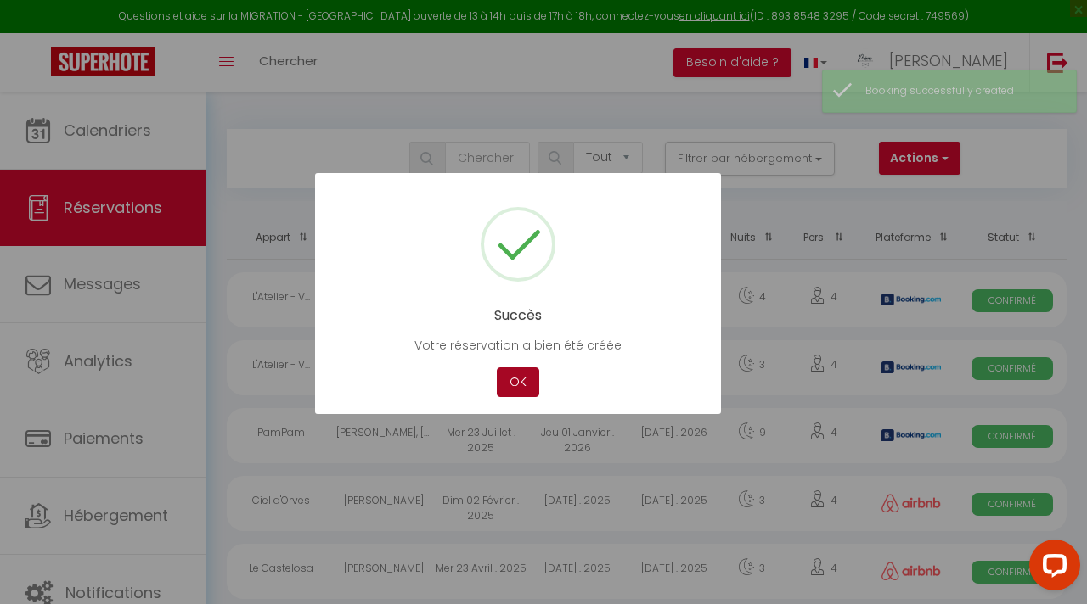
click at [510, 383] on button "OK" at bounding box center [518, 383] width 42 height 30
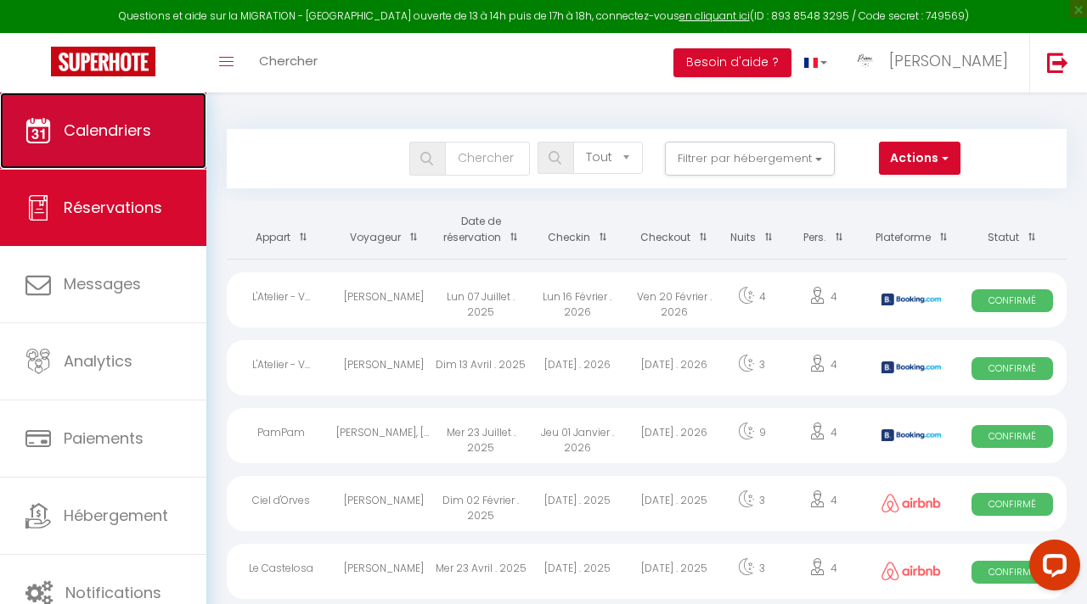
click at [137, 138] on span "Calendriers" at bounding box center [107, 130] width 87 height 21
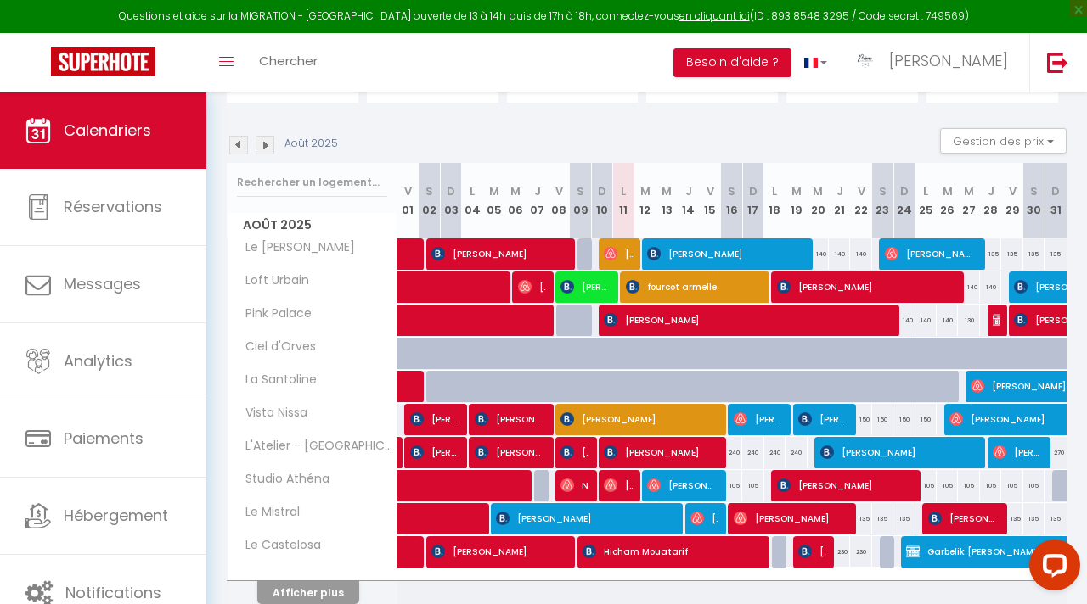
scroll to position [147, 0]
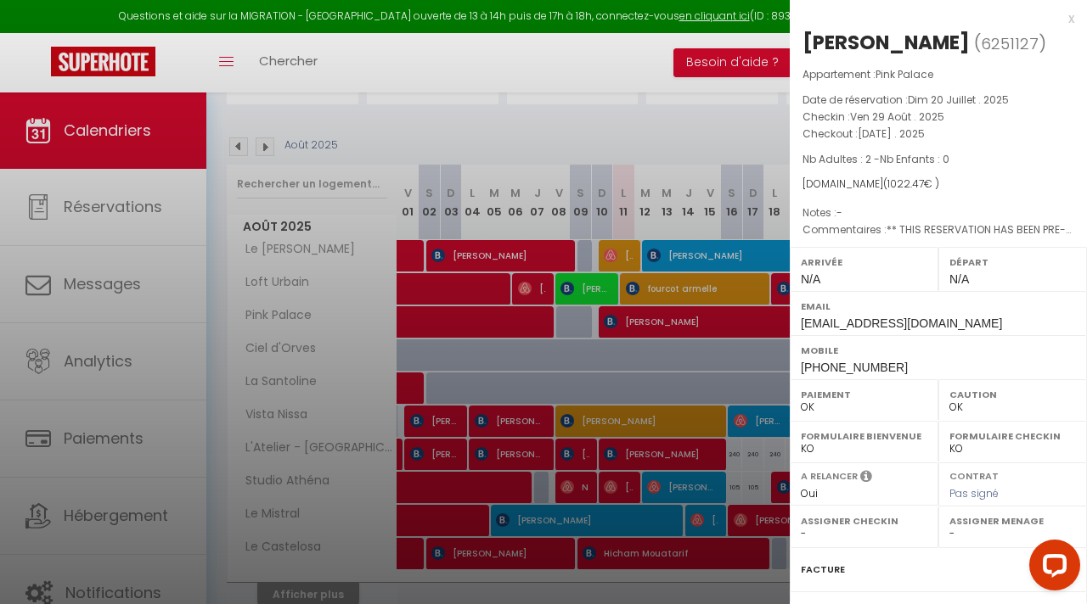
click at [1070, 20] on div "x" at bounding box center [931, 18] width 284 height 20
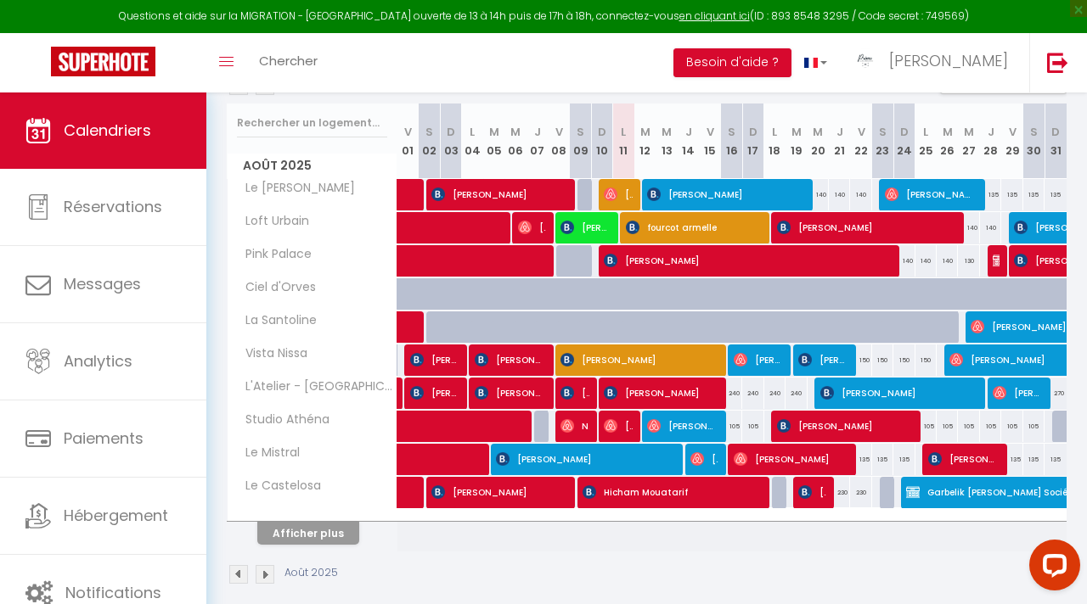
scroll to position [225, 0]
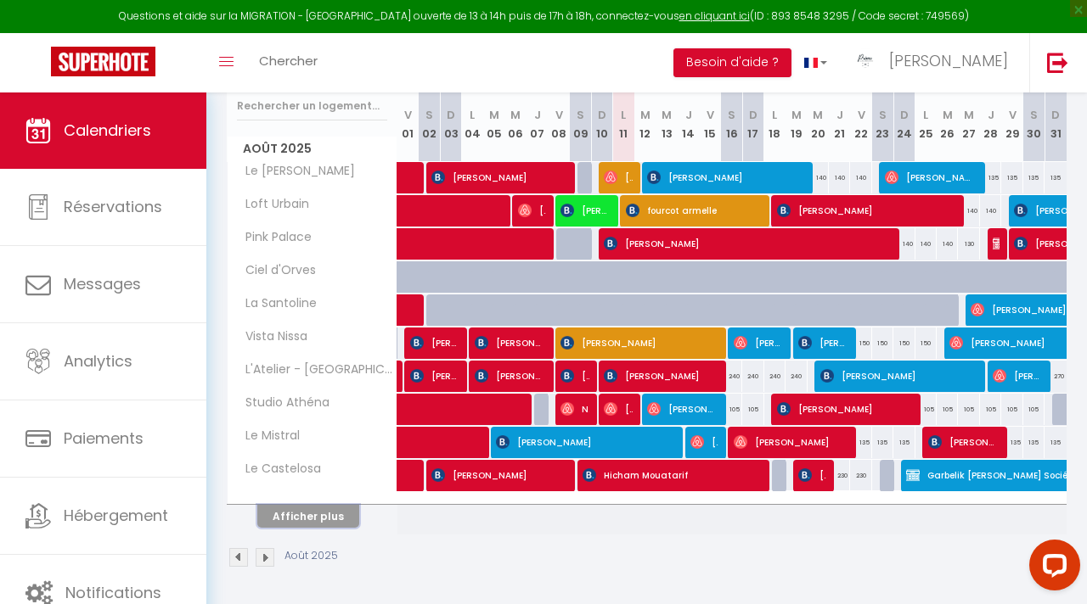
click at [295, 515] on button "Afficher plus" at bounding box center [308, 516] width 102 height 23
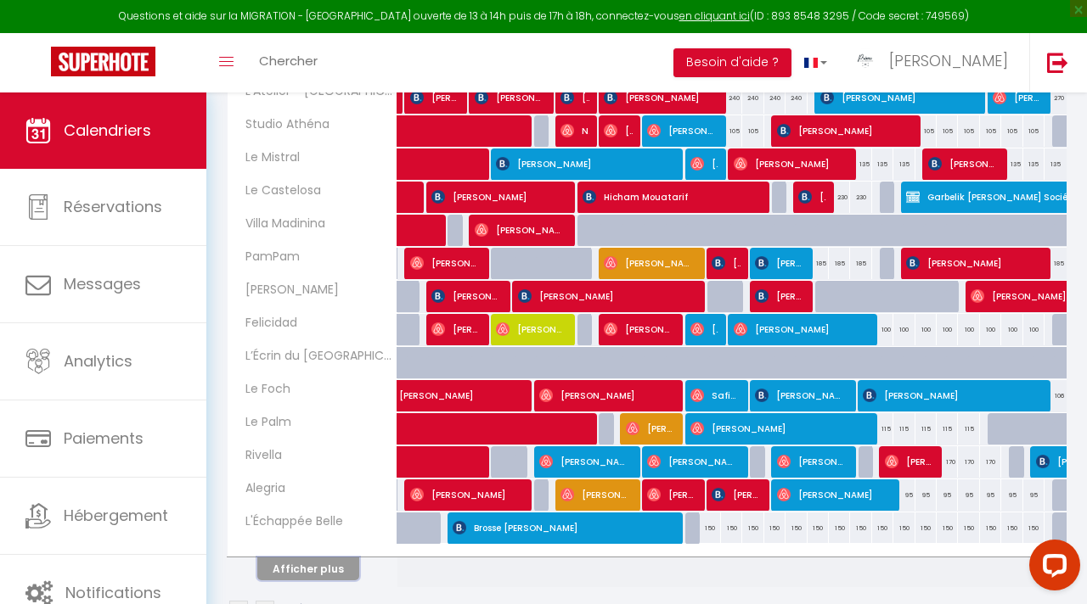
scroll to position [520, 0]
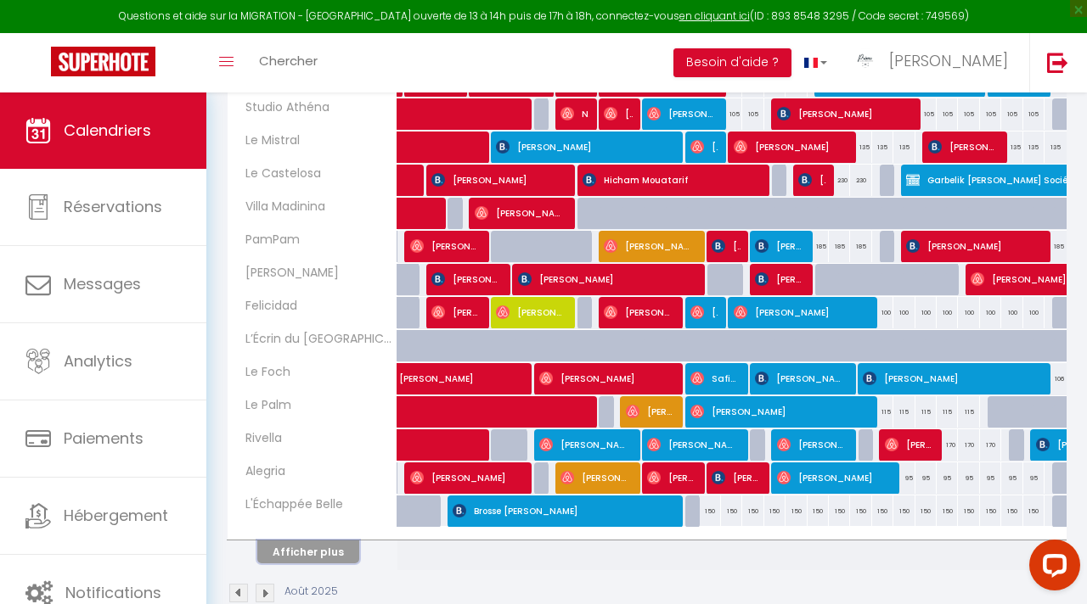
click at [334, 551] on button "Afficher plus" at bounding box center [308, 552] width 102 height 23
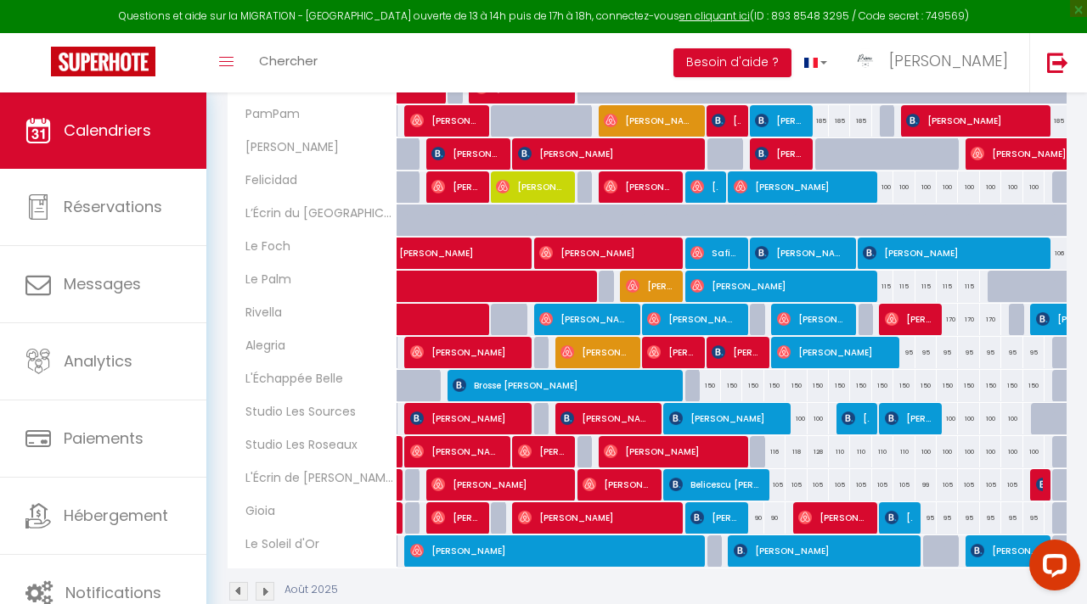
scroll to position [655, 0]
